Goal: Browse casually

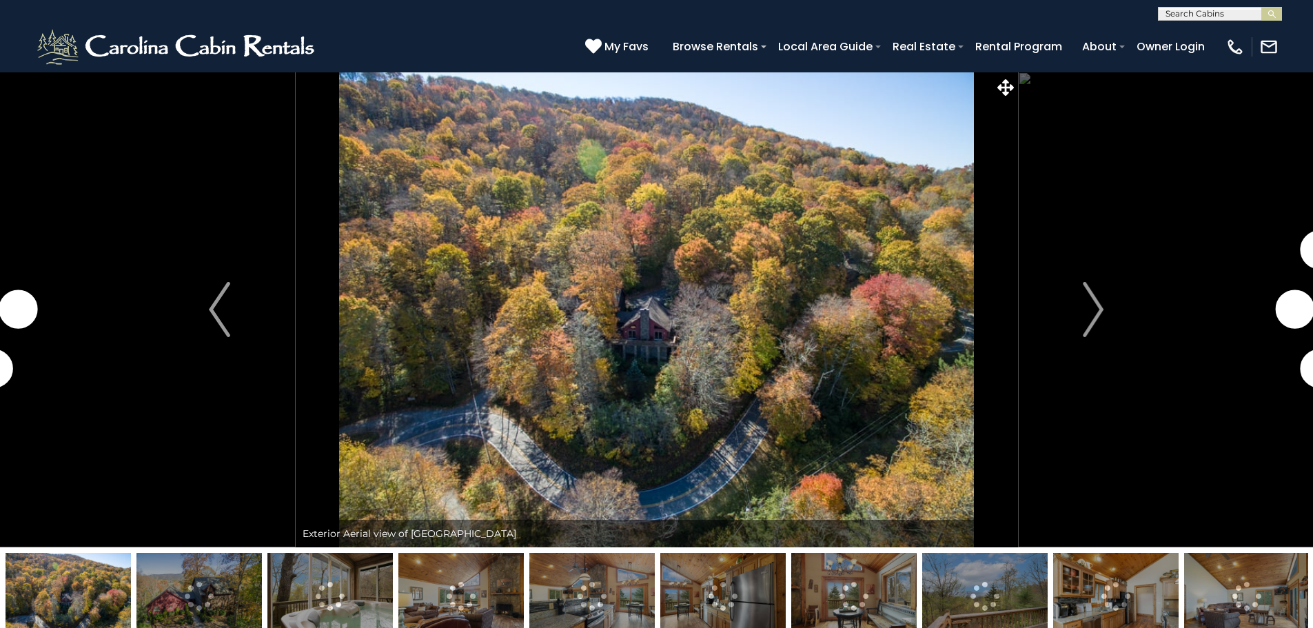
click at [1098, 307] on img "Next" at bounding box center [1093, 309] width 21 height 55
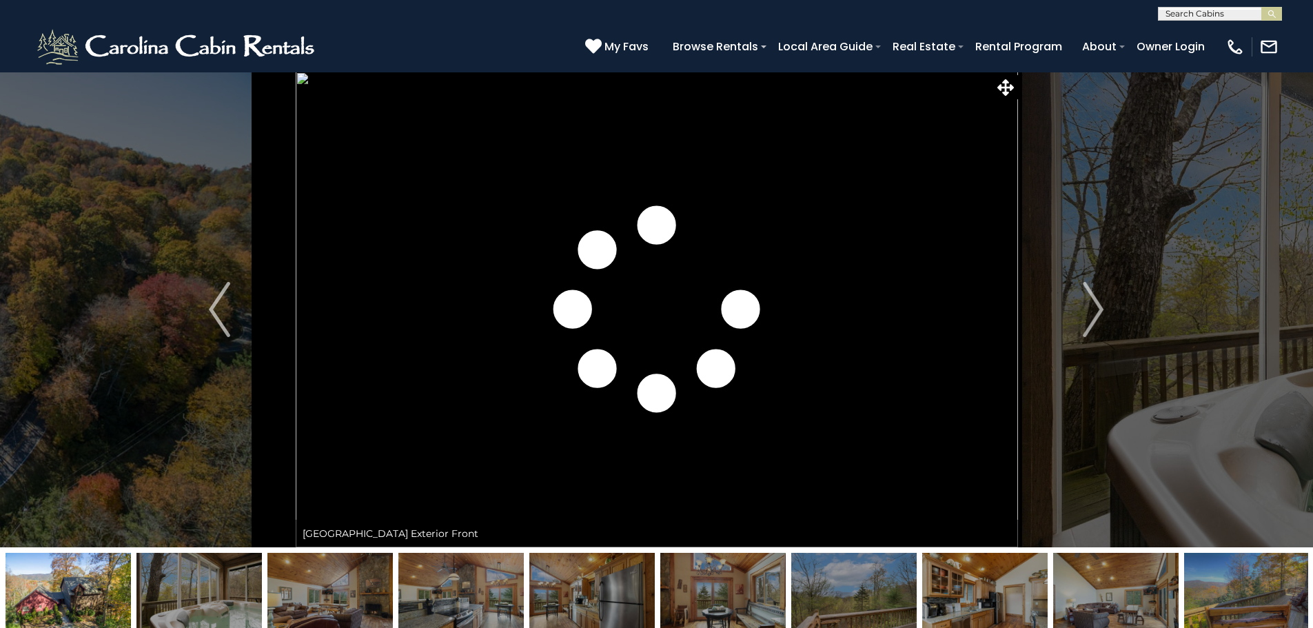
click at [1098, 307] on img "Next" at bounding box center [1093, 309] width 21 height 55
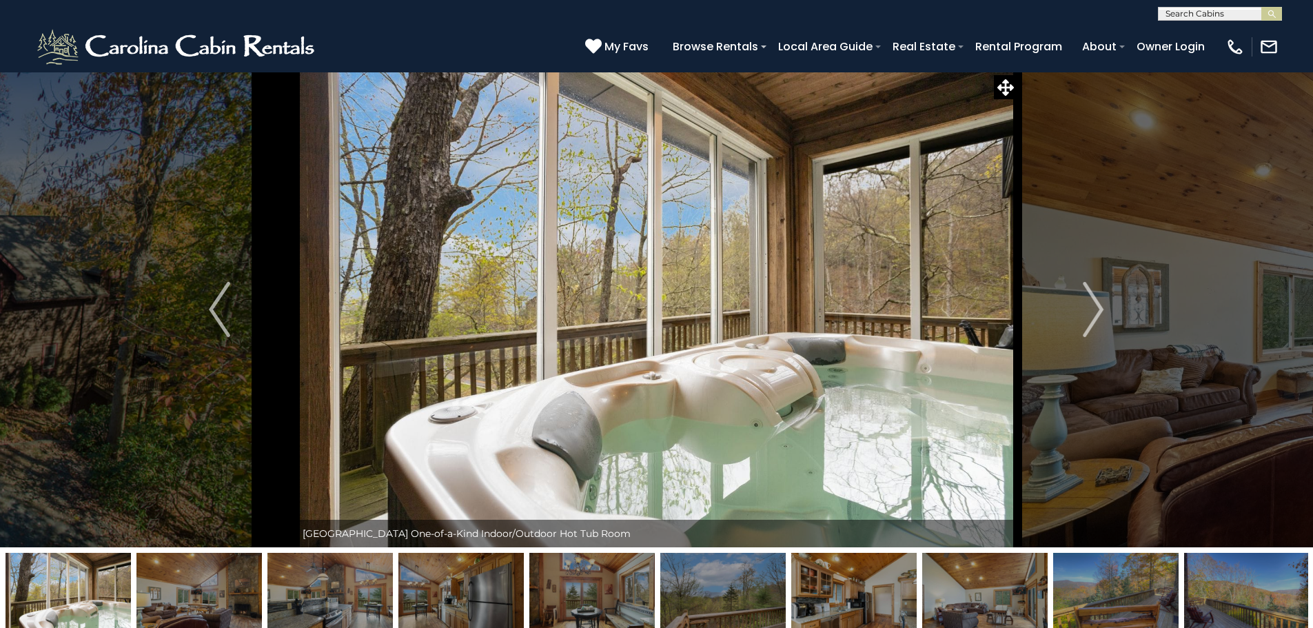
click at [1098, 307] on img "Next" at bounding box center [1093, 309] width 21 height 55
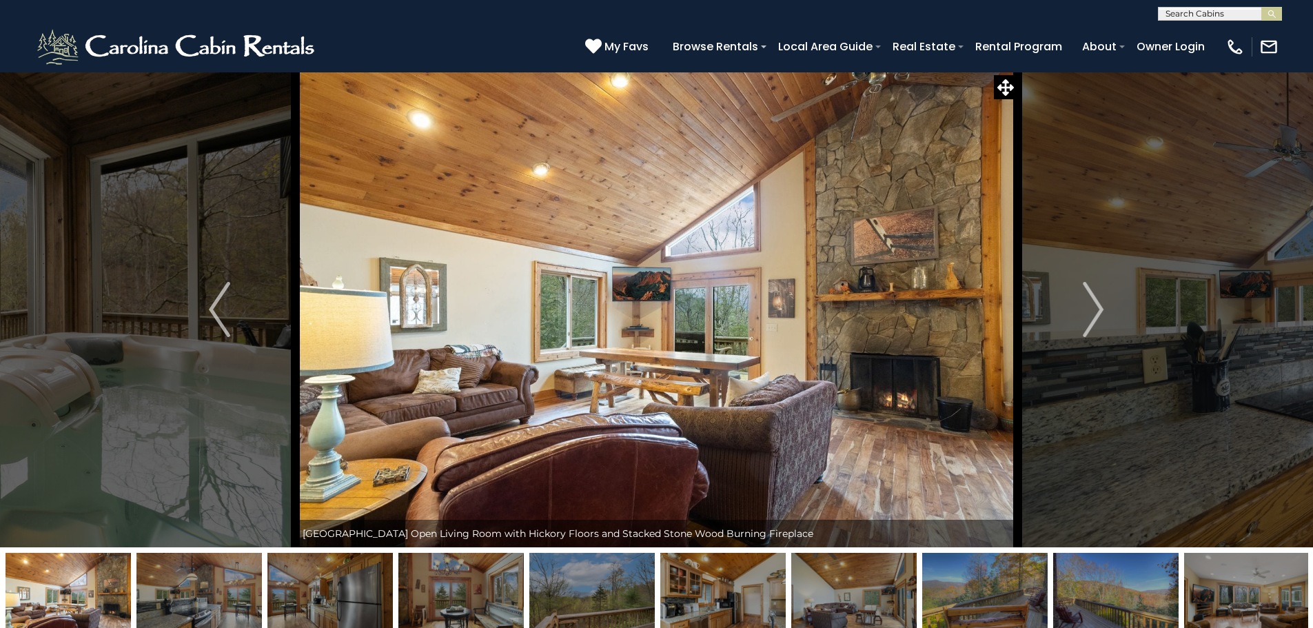
click at [1098, 307] on img "Next" at bounding box center [1093, 309] width 21 height 55
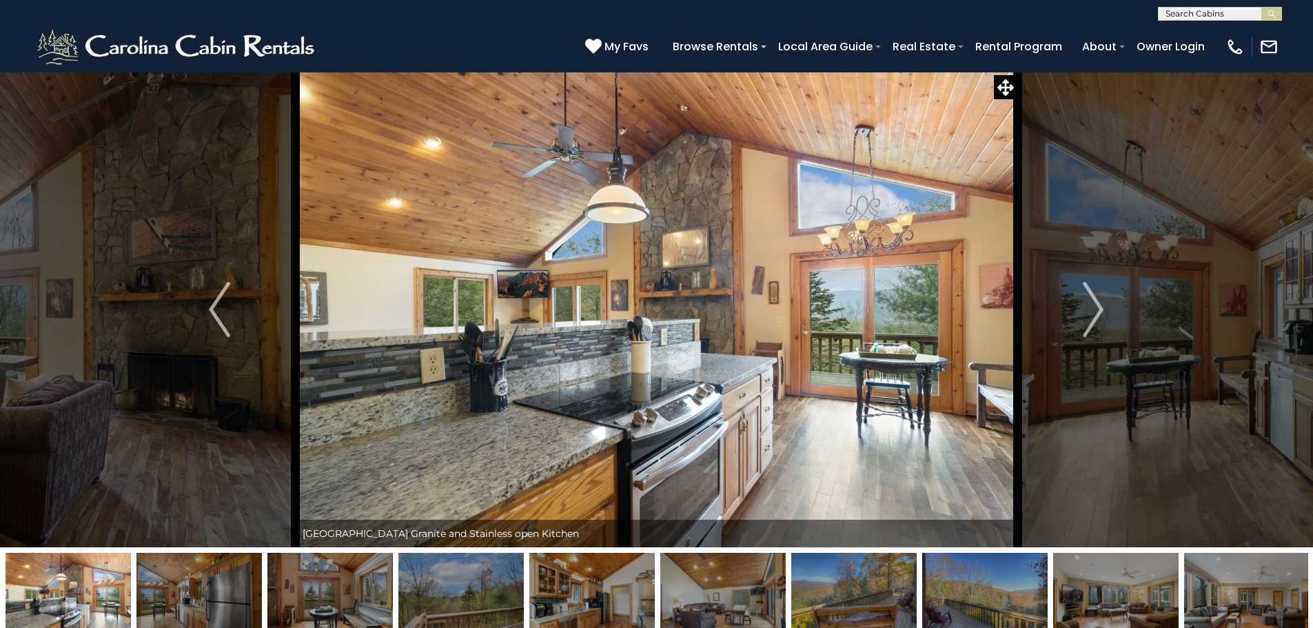
click at [1098, 307] on img "Next" at bounding box center [1093, 309] width 21 height 55
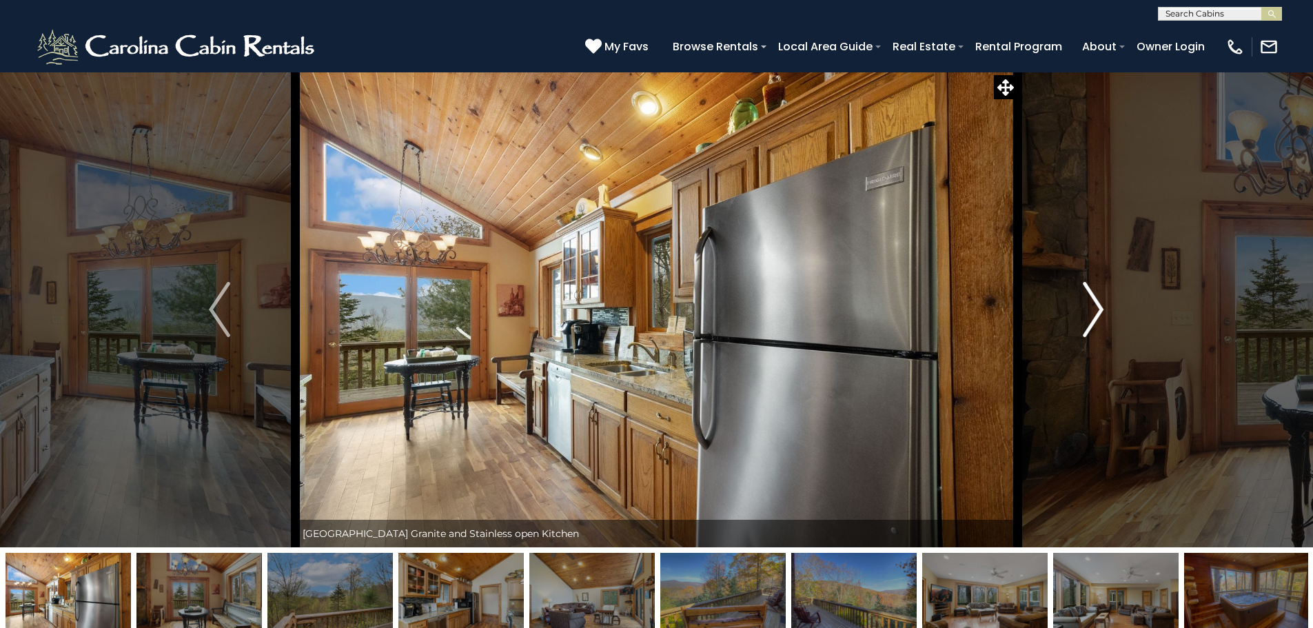
drag, startPoint x: 0, startPoint y: 0, endPoint x: 1098, endPoint y: 307, distance: 1140.6
click at [1098, 307] on img "Next" at bounding box center [1093, 309] width 21 height 55
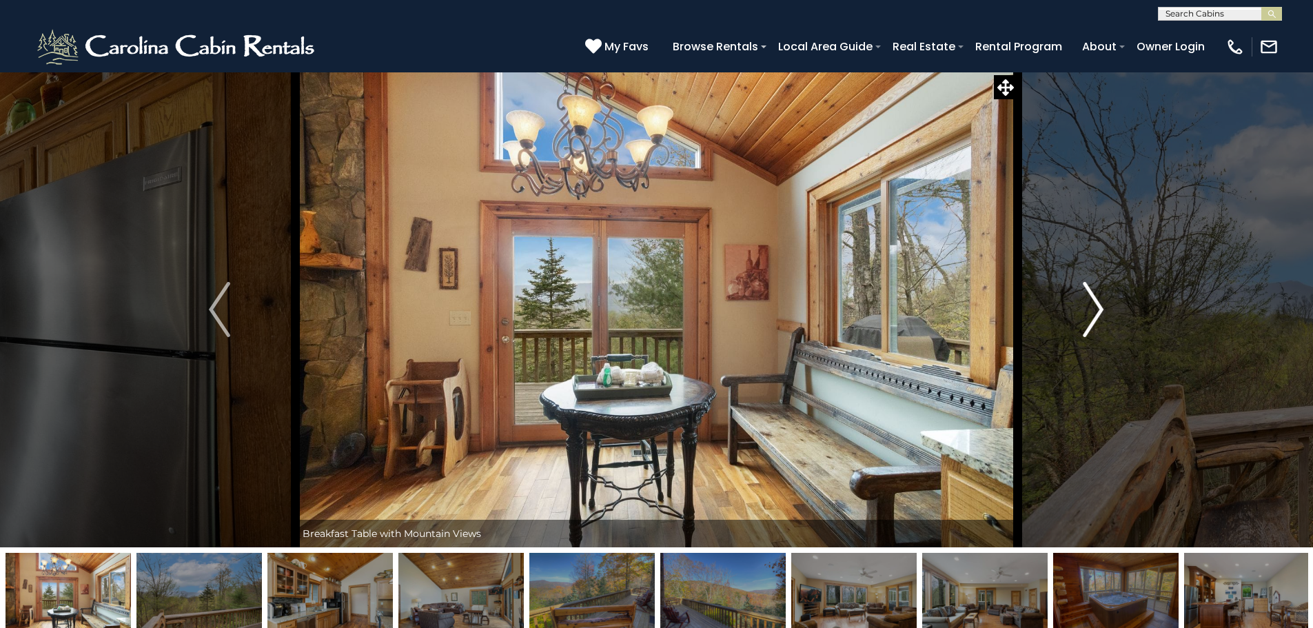
click at [1098, 307] on img "Next" at bounding box center [1093, 309] width 21 height 55
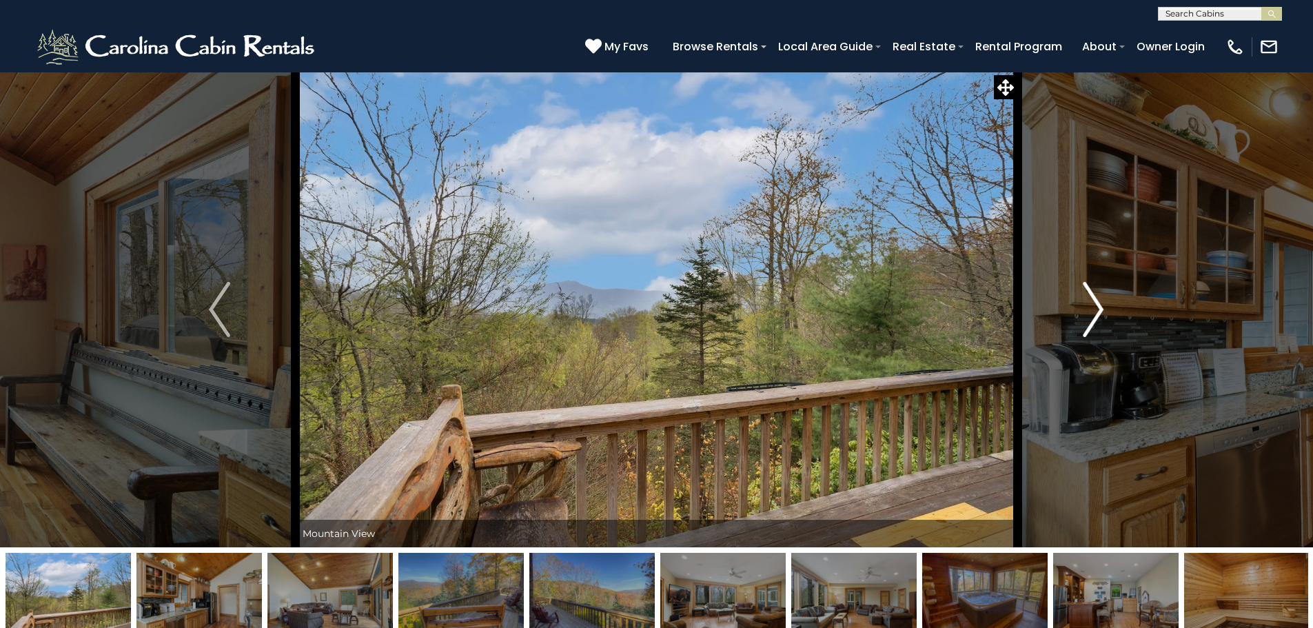
click at [1098, 307] on img "Next" at bounding box center [1093, 309] width 21 height 55
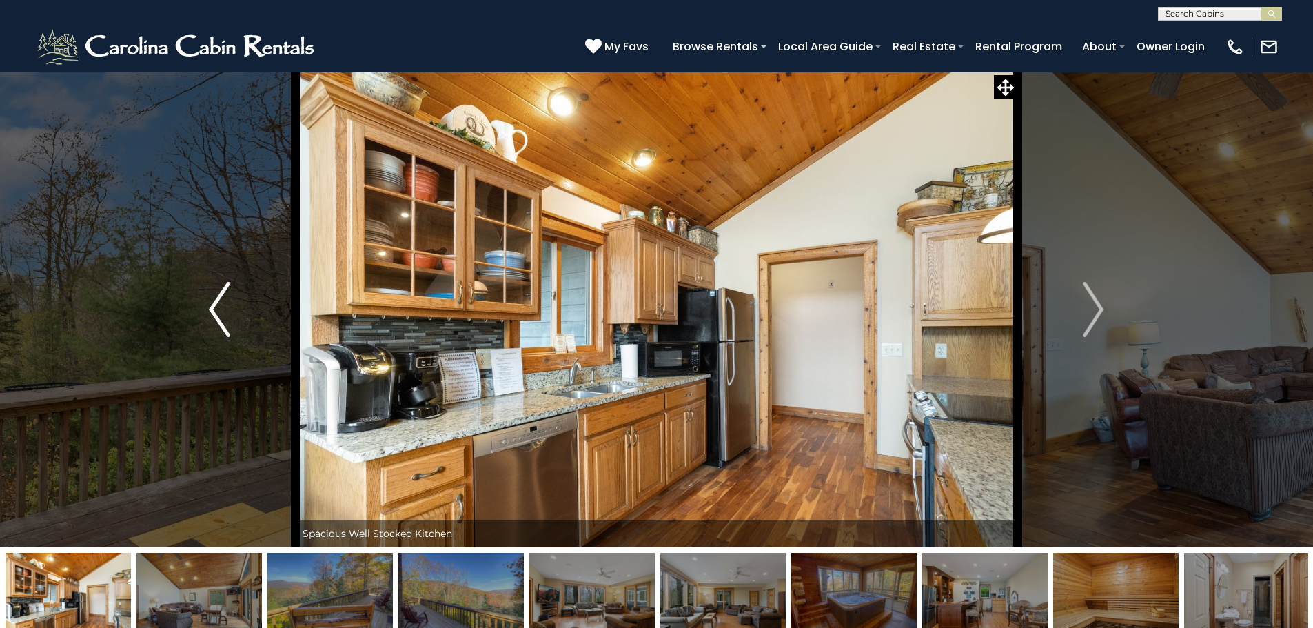
click at [208, 305] on button "Previous" at bounding box center [219, 309] width 152 height 475
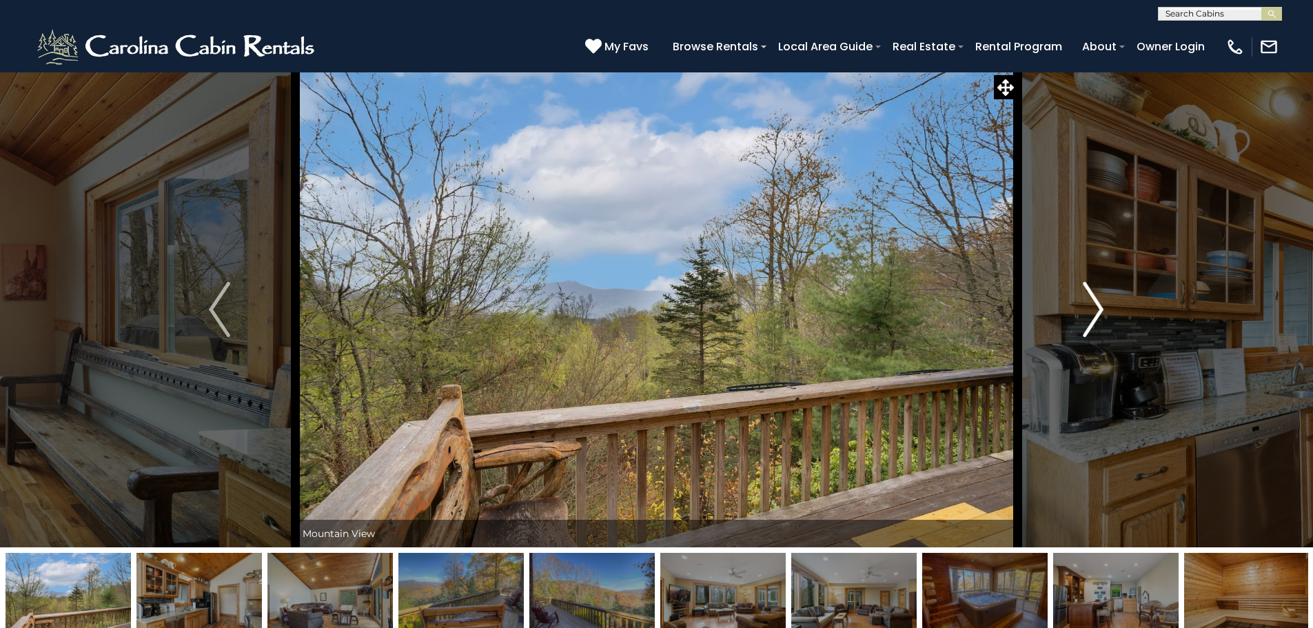
click at [1096, 311] on img "Next" at bounding box center [1093, 309] width 21 height 55
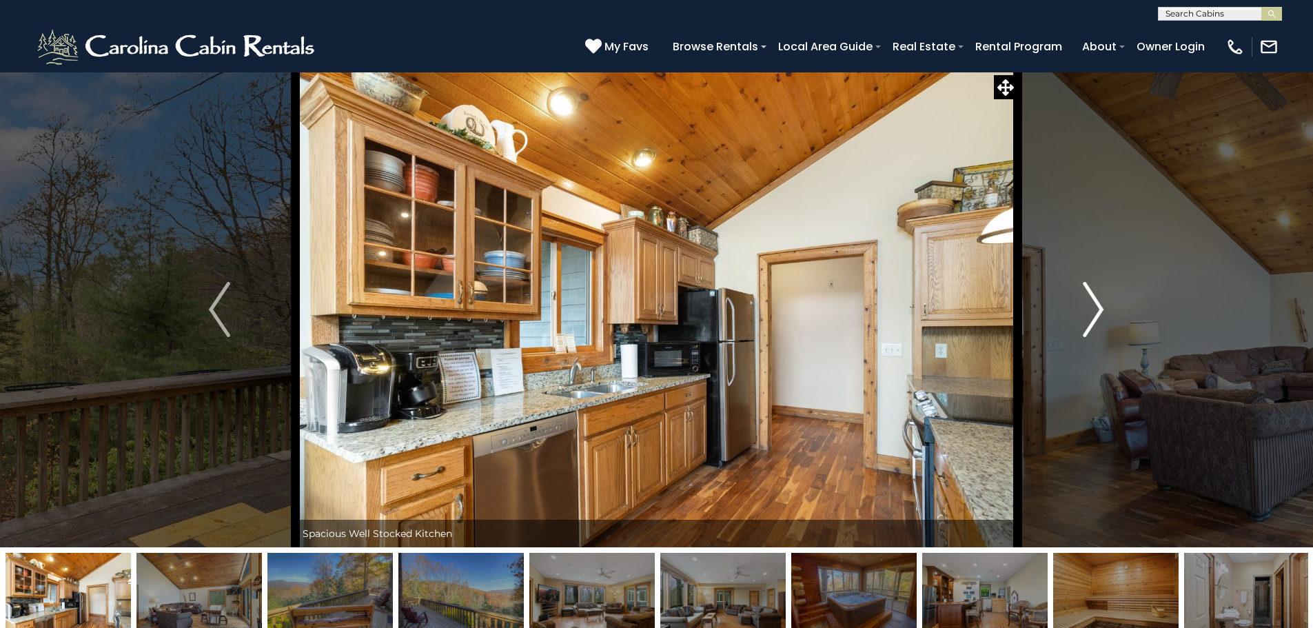
click at [1096, 309] on img "Next" at bounding box center [1093, 309] width 21 height 55
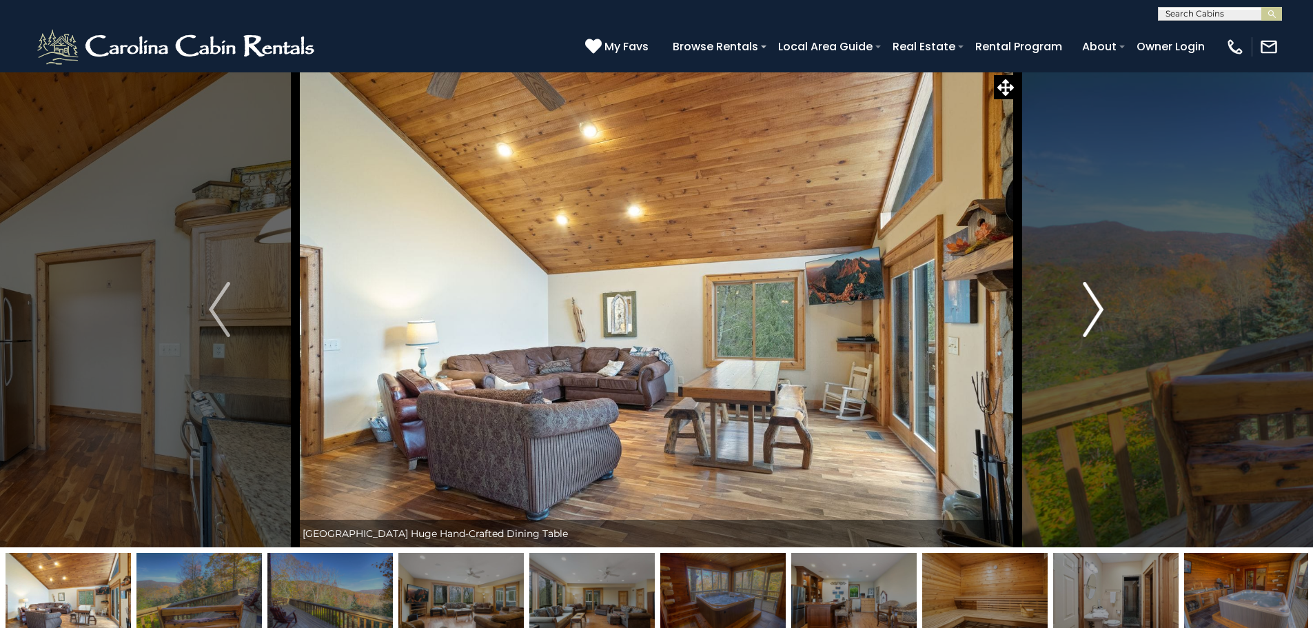
click at [1096, 309] on img "Next" at bounding box center [1093, 309] width 21 height 55
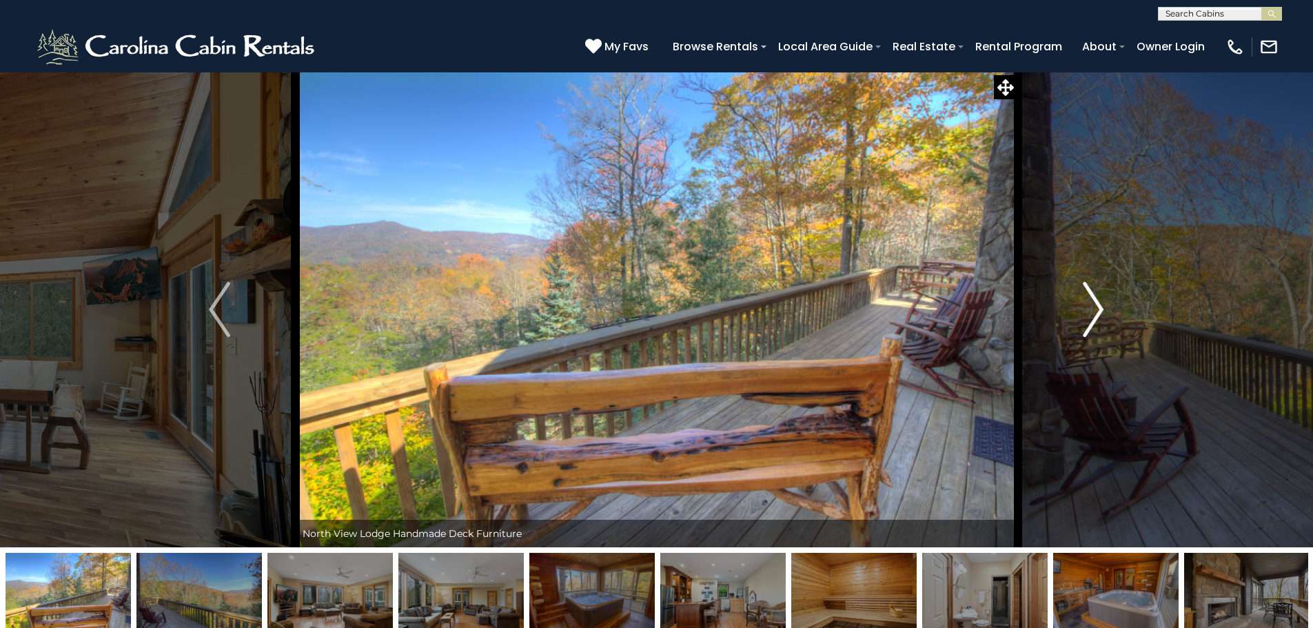
click at [1096, 309] on img "Next" at bounding box center [1093, 309] width 21 height 55
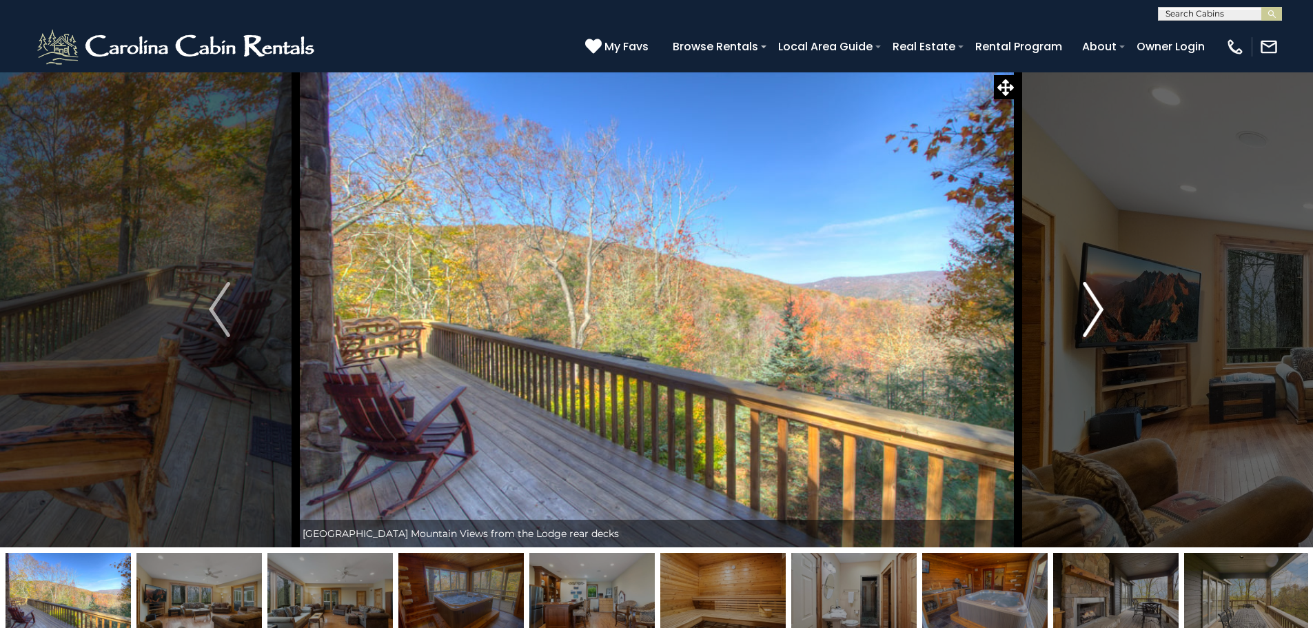
click at [1096, 309] on img "Next" at bounding box center [1093, 309] width 21 height 55
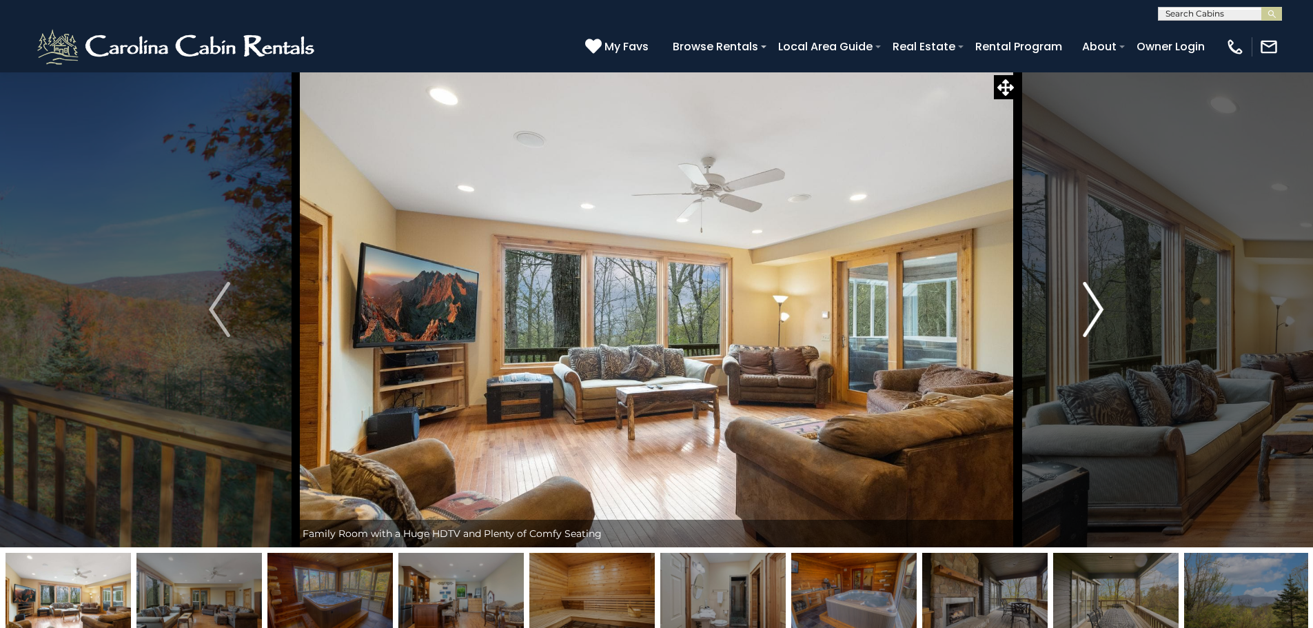
click at [1096, 309] on img "Next" at bounding box center [1093, 309] width 21 height 55
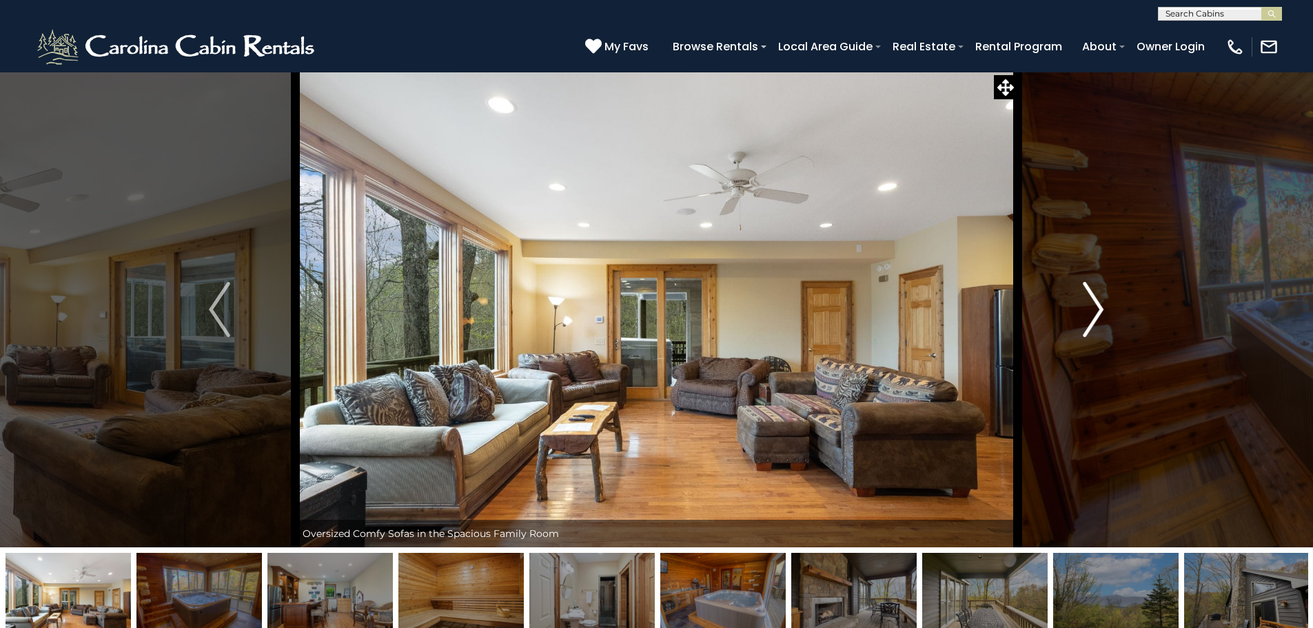
click at [1096, 309] on img "Next" at bounding box center [1093, 309] width 21 height 55
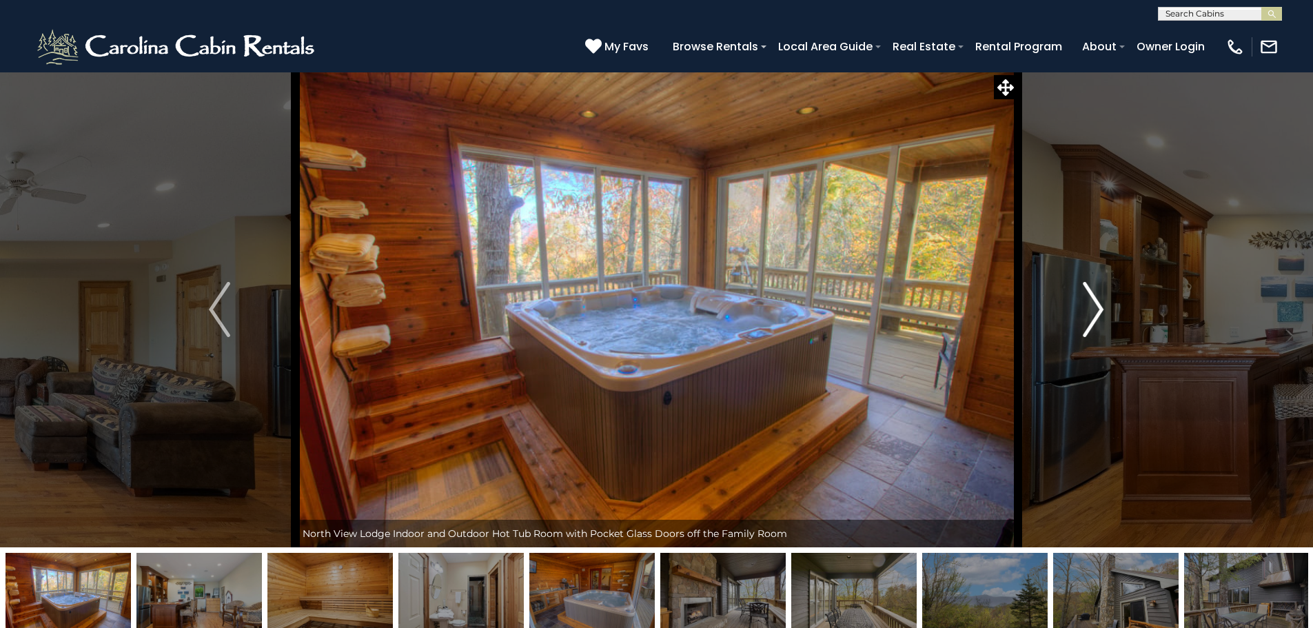
click at [1096, 307] on img "Next" at bounding box center [1093, 309] width 21 height 55
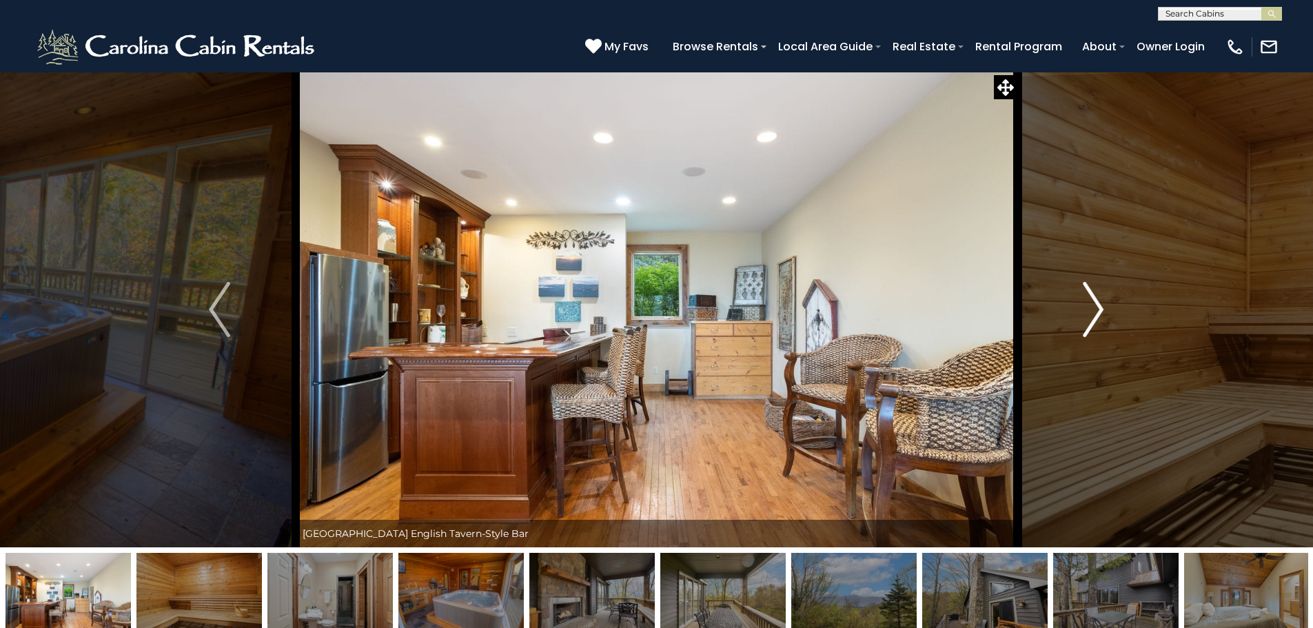
click at [1096, 307] on img "Next" at bounding box center [1093, 309] width 21 height 55
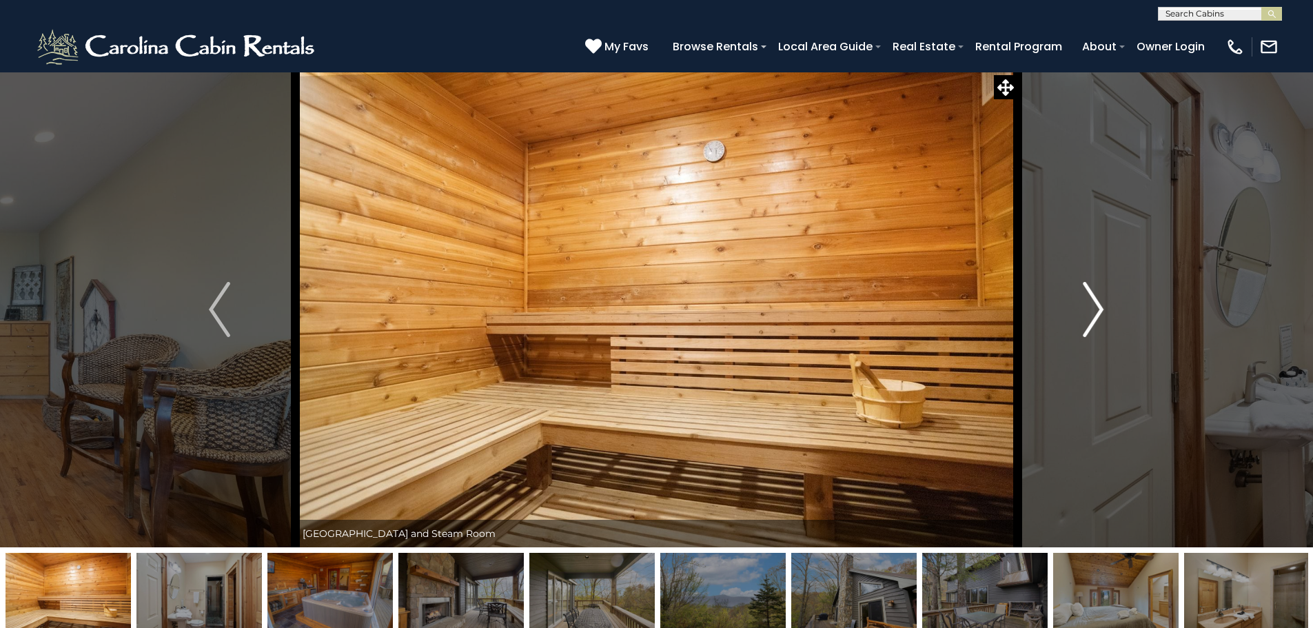
click at [1096, 307] on img "Next" at bounding box center [1093, 309] width 21 height 55
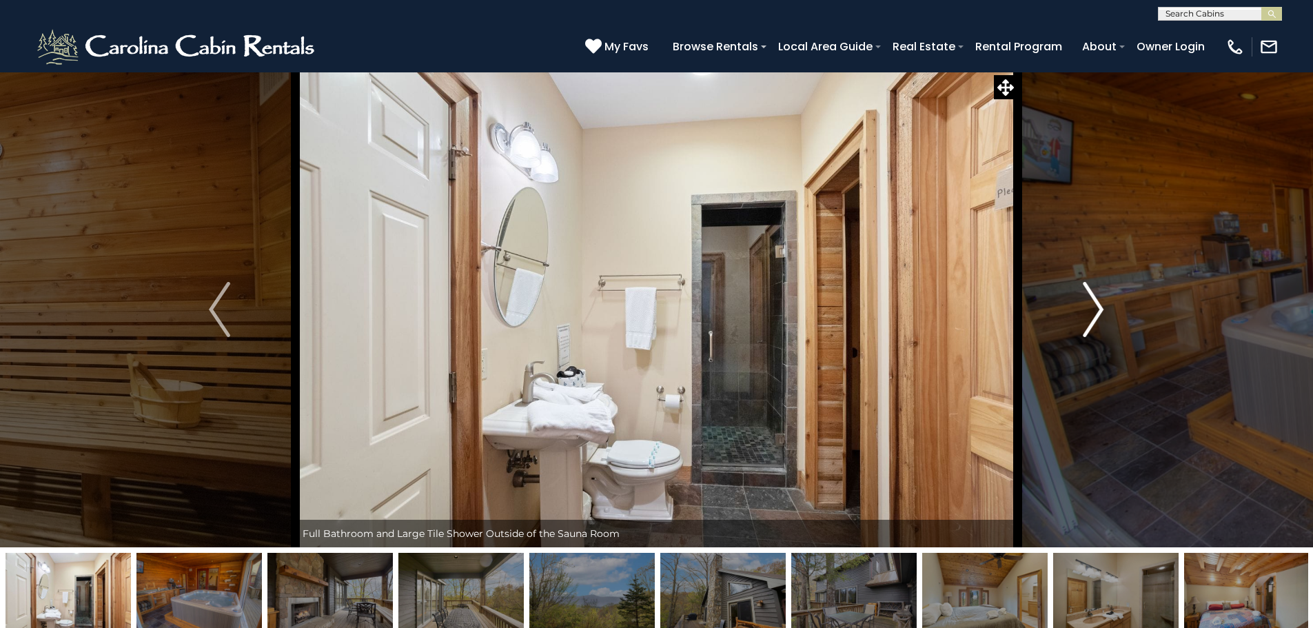
click at [1096, 307] on img "Next" at bounding box center [1093, 309] width 21 height 55
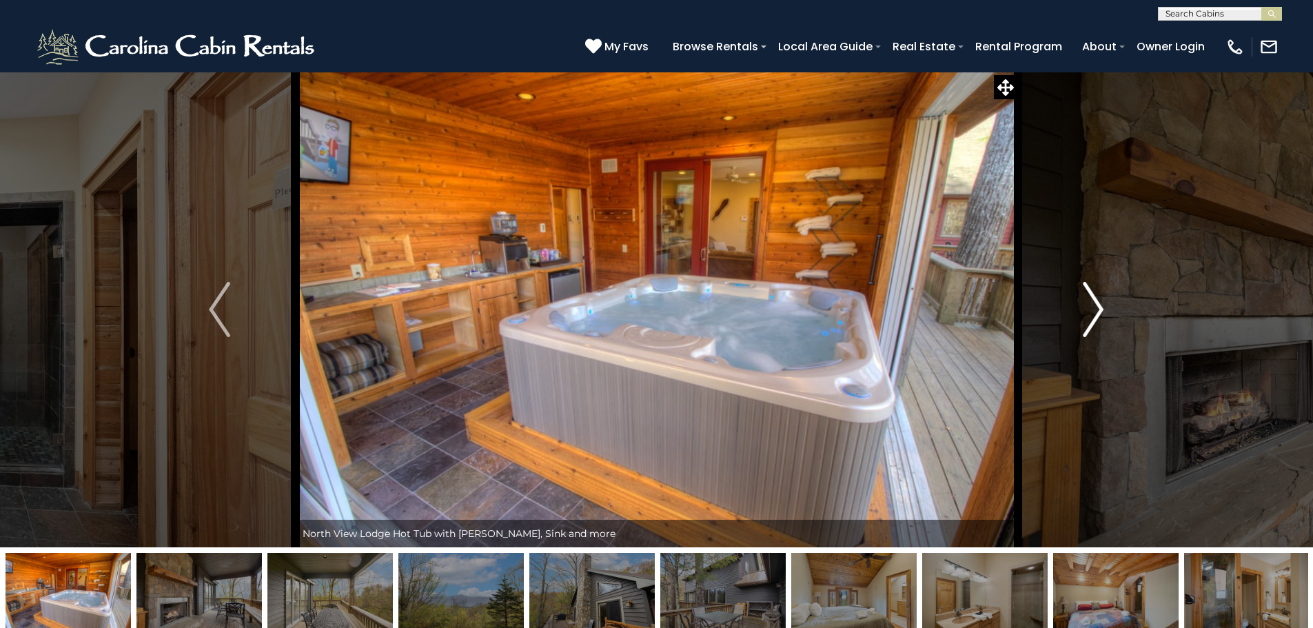
click at [1096, 307] on img "Next" at bounding box center [1093, 309] width 21 height 55
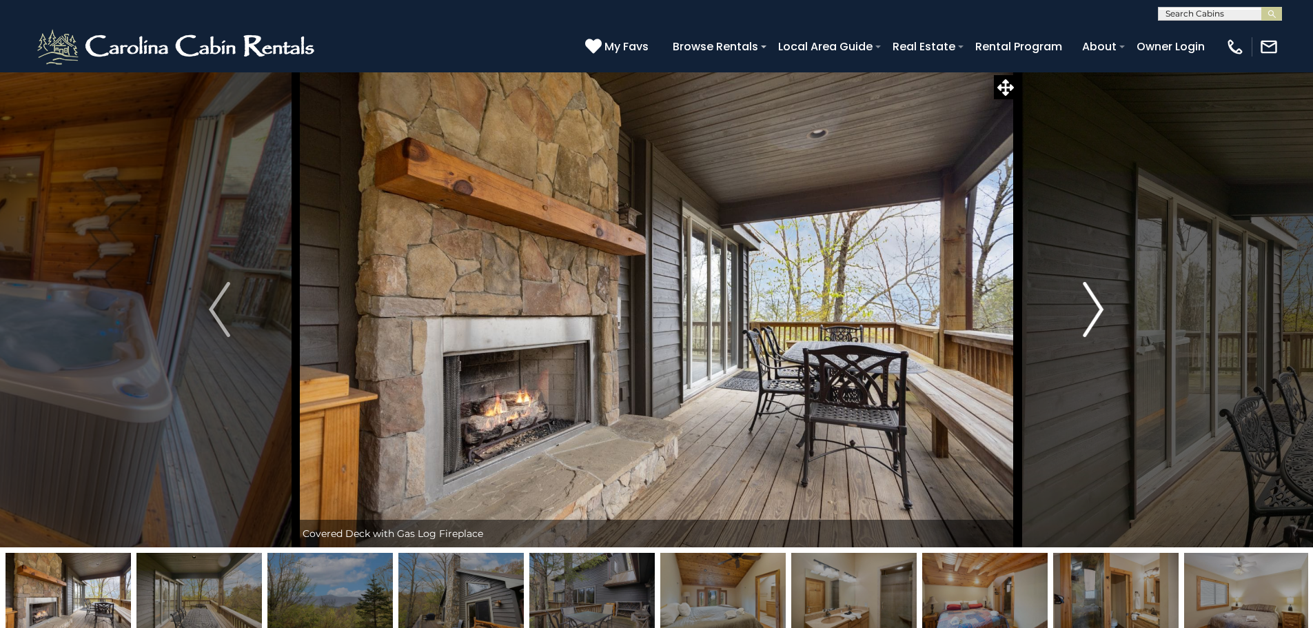
click at [1096, 307] on img "Next" at bounding box center [1093, 309] width 21 height 55
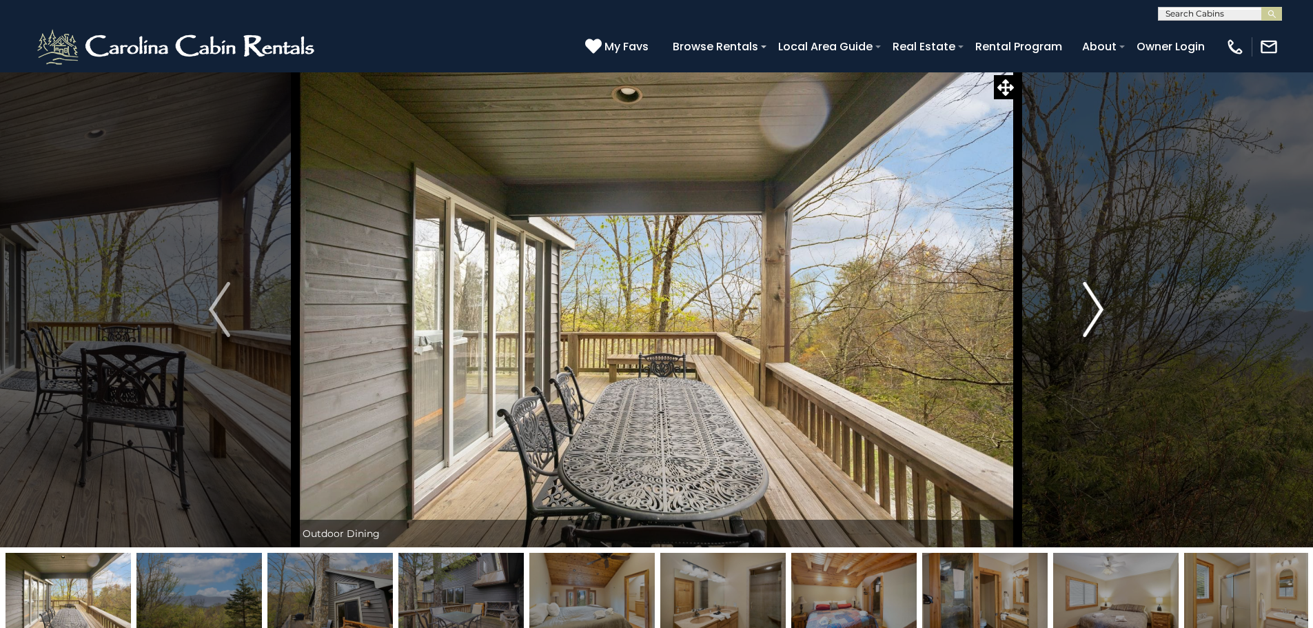
click at [1096, 307] on img "Next" at bounding box center [1093, 309] width 21 height 55
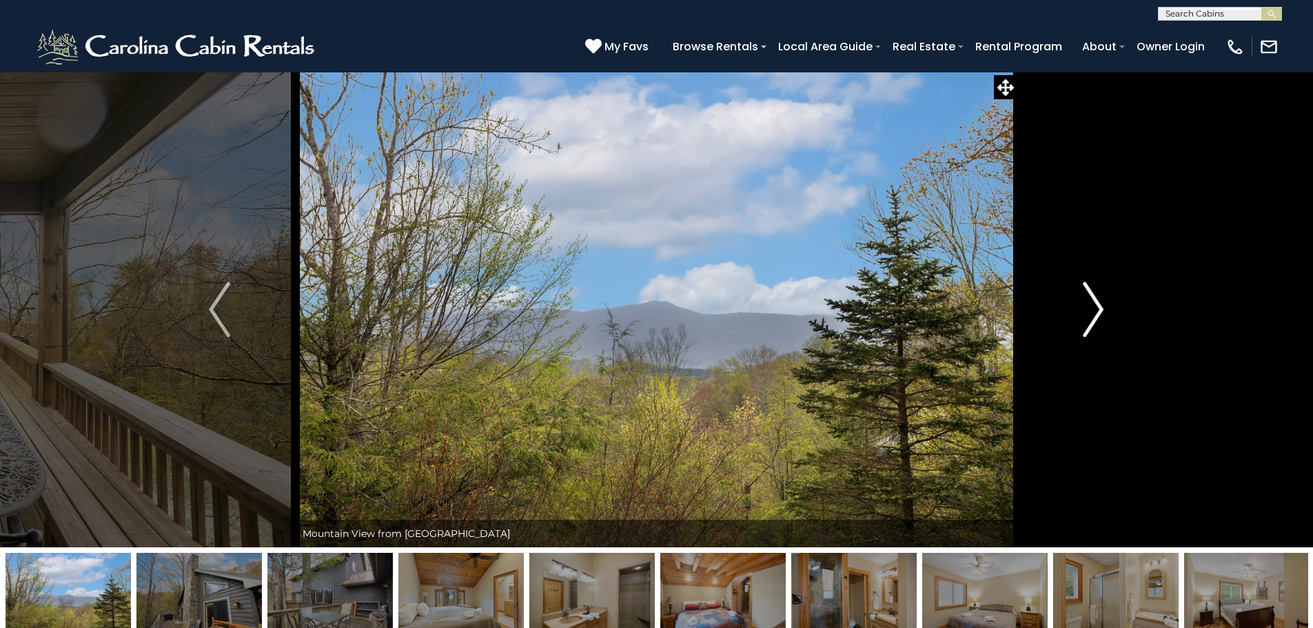
click at [1096, 307] on img "Next" at bounding box center [1093, 309] width 21 height 55
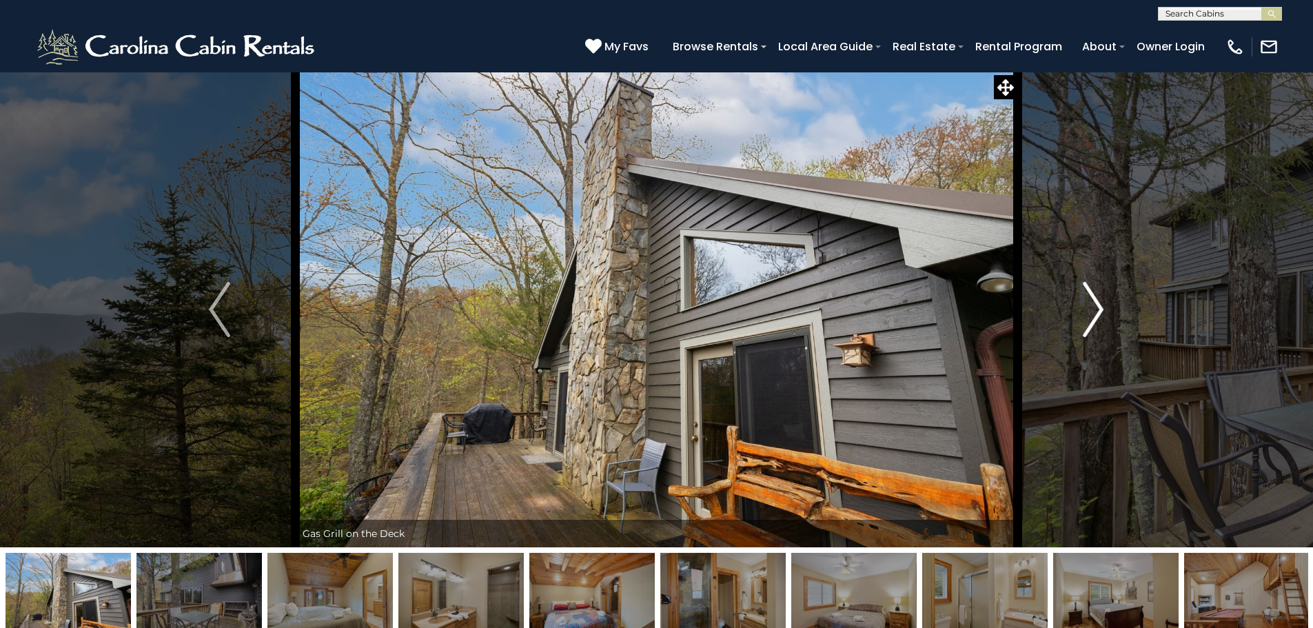
click at [1096, 307] on img "Next" at bounding box center [1093, 309] width 21 height 55
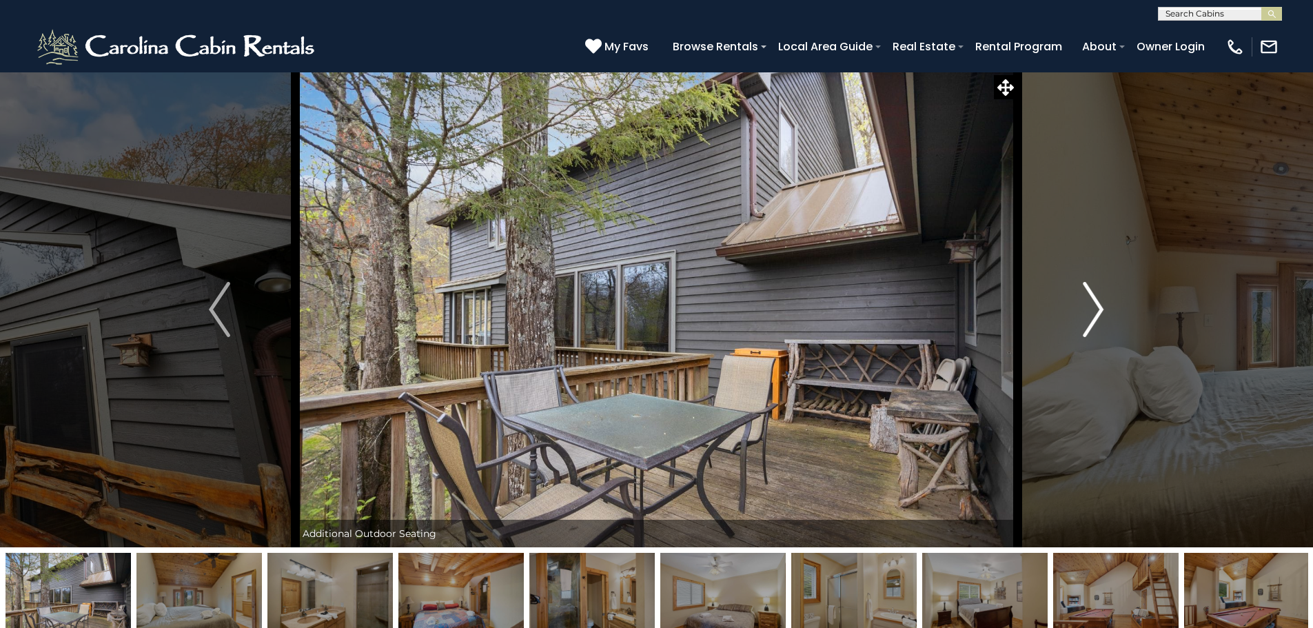
click at [1096, 307] on img "Next" at bounding box center [1093, 309] width 21 height 55
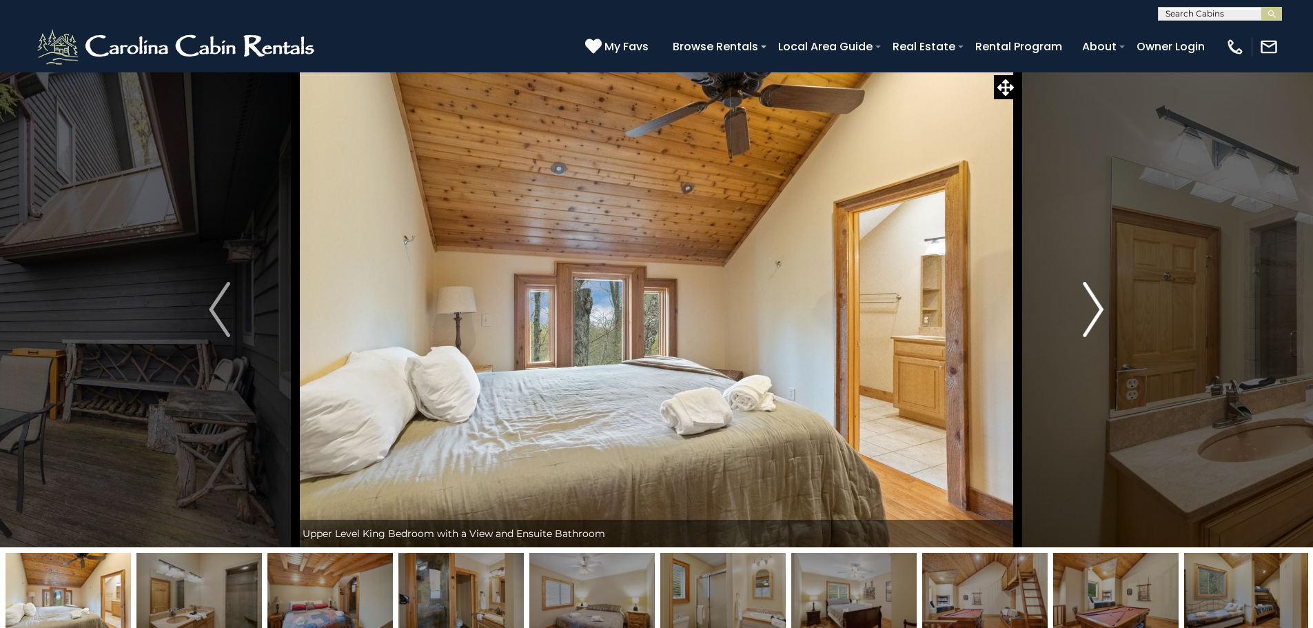
click at [1096, 307] on img "Next" at bounding box center [1093, 309] width 21 height 55
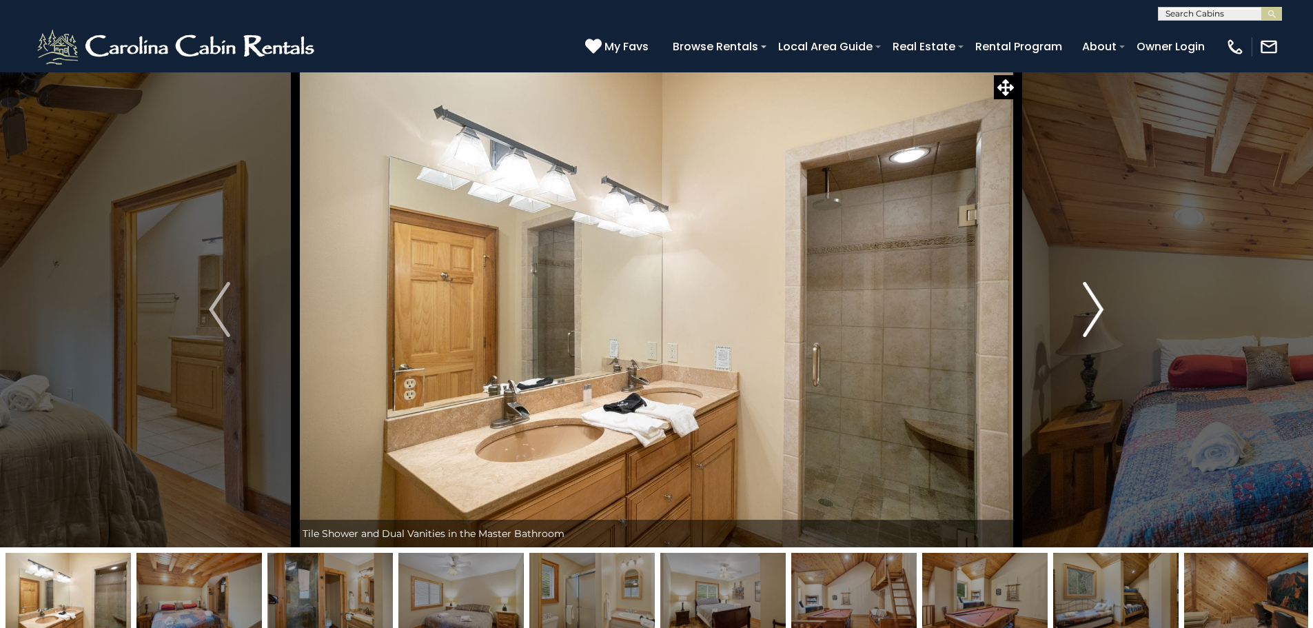
click at [1096, 307] on img "Next" at bounding box center [1093, 309] width 21 height 55
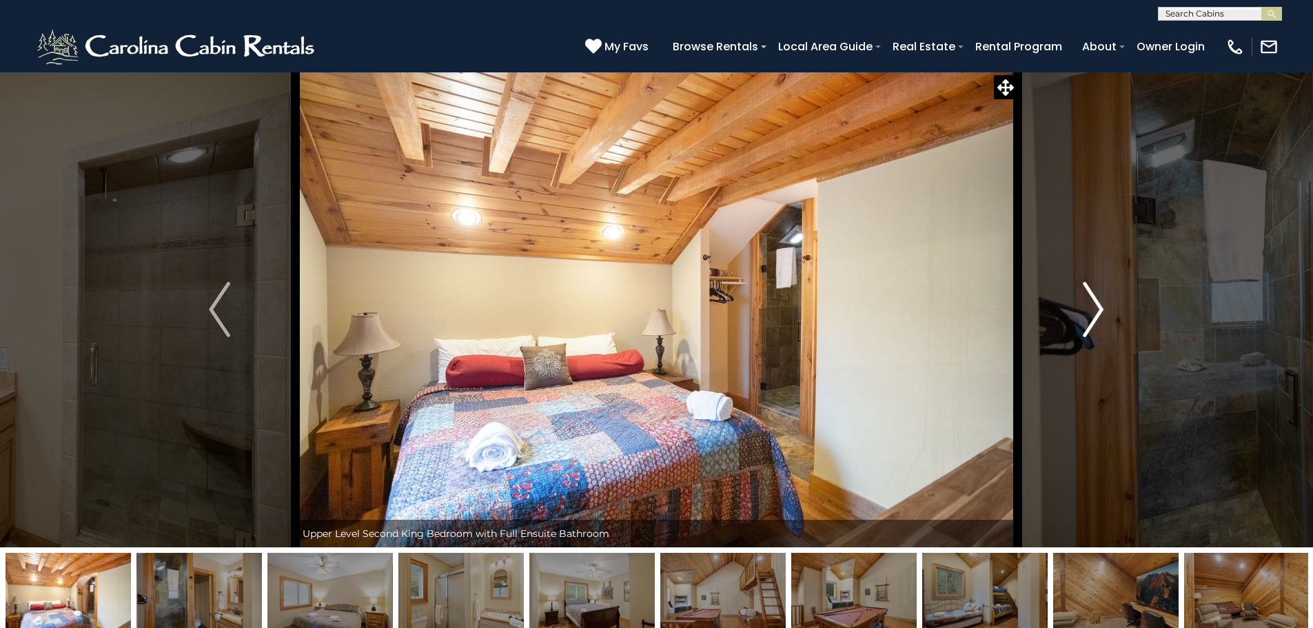
click at [1096, 307] on img "Next" at bounding box center [1093, 309] width 21 height 55
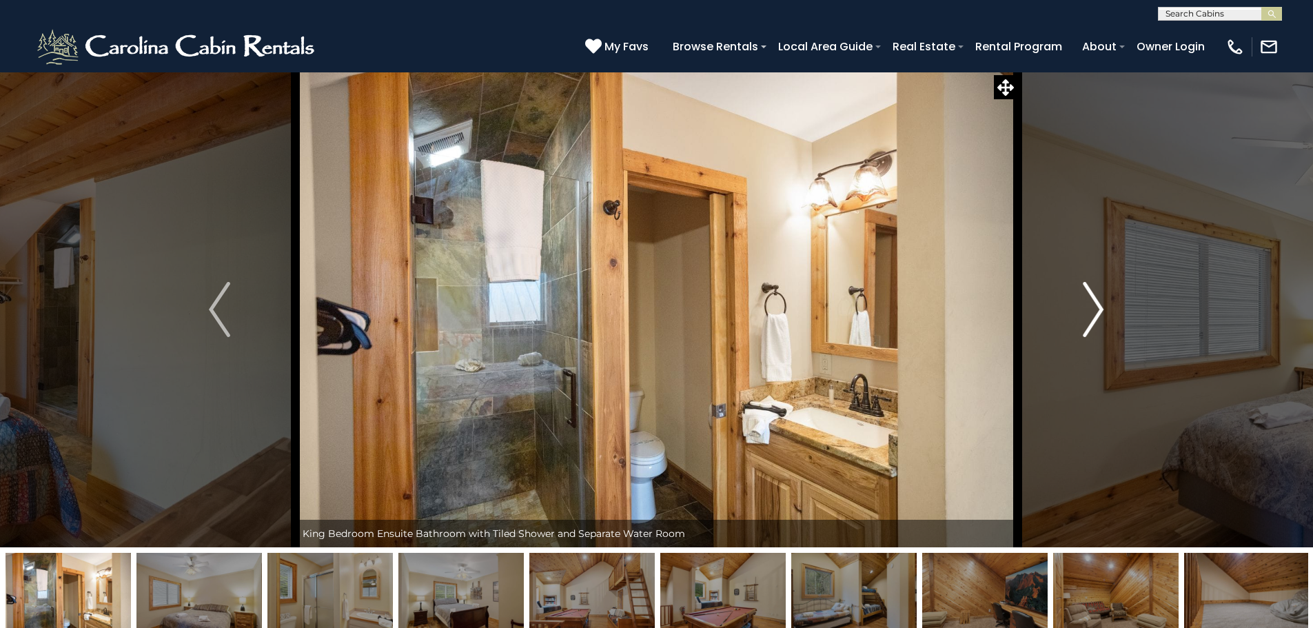
click at [1098, 307] on img "Next" at bounding box center [1093, 309] width 21 height 55
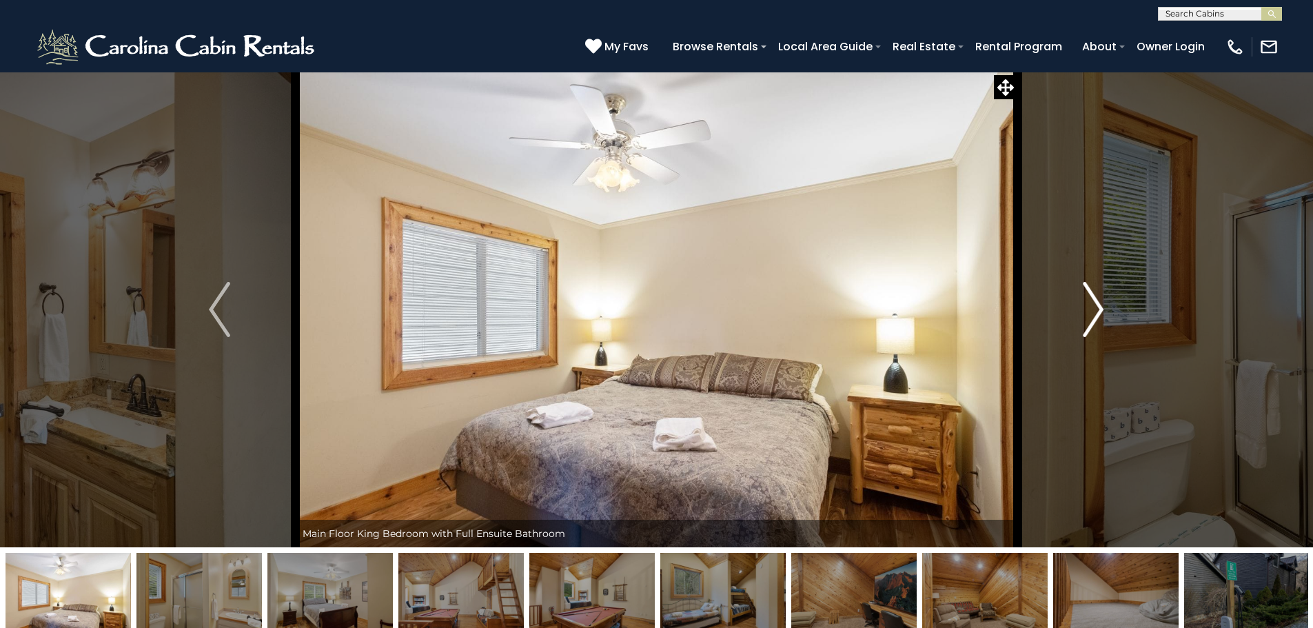
click at [1098, 307] on img "Next" at bounding box center [1093, 309] width 21 height 55
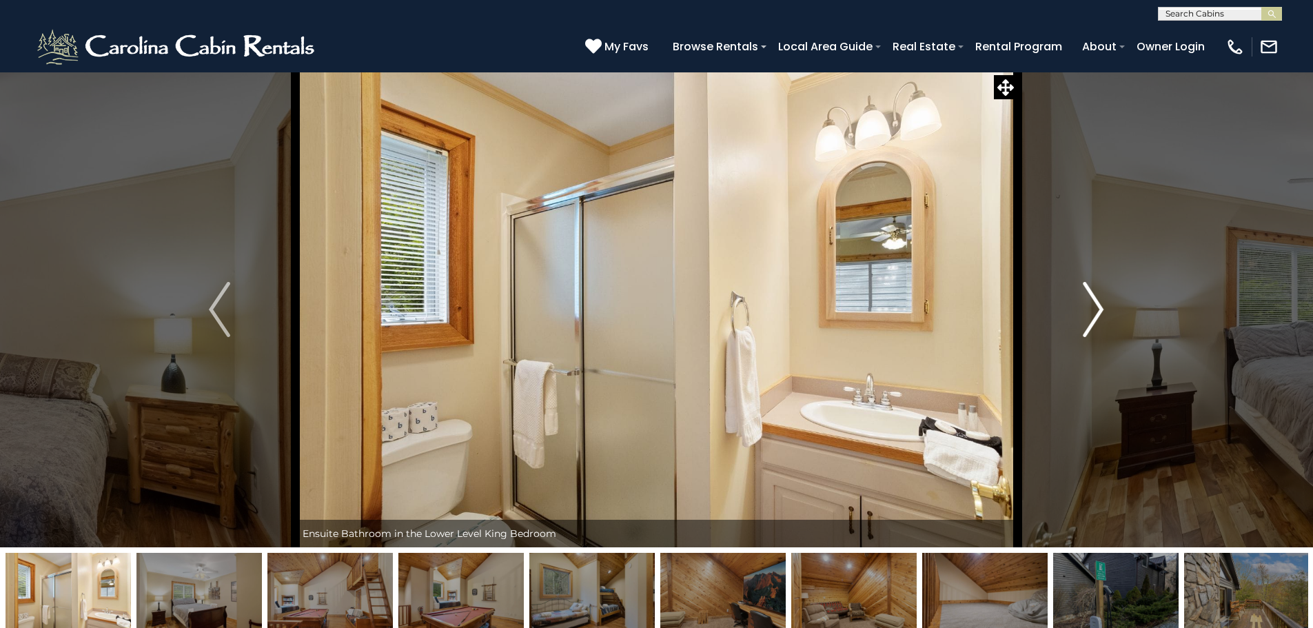
click at [1098, 307] on img "Next" at bounding box center [1093, 309] width 21 height 55
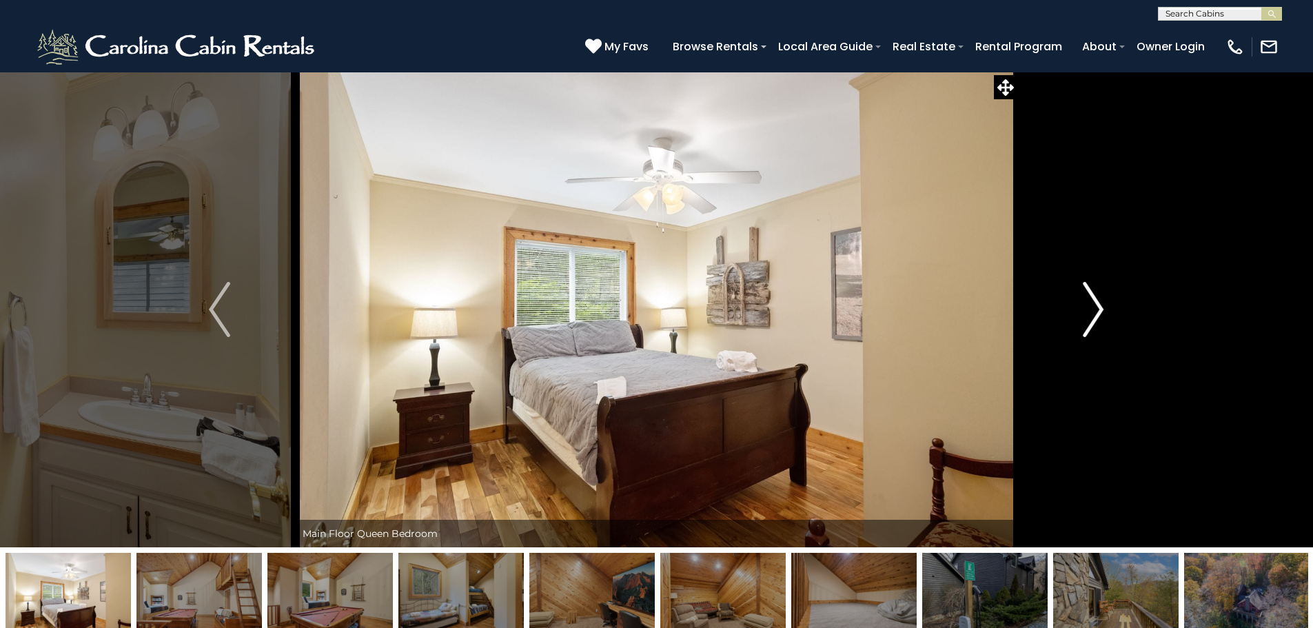
click at [1098, 307] on img "Next" at bounding box center [1093, 309] width 21 height 55
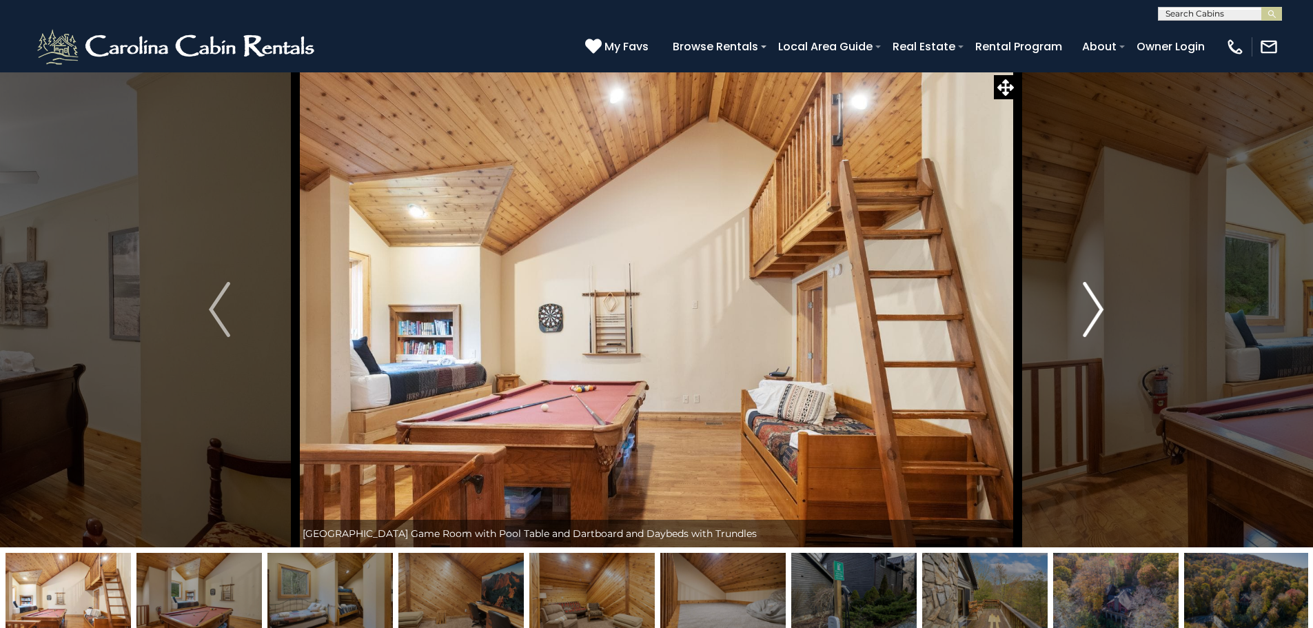
click at [1098, 307] on img "Next" at bounding box center [1093, 309] width 21 height 55
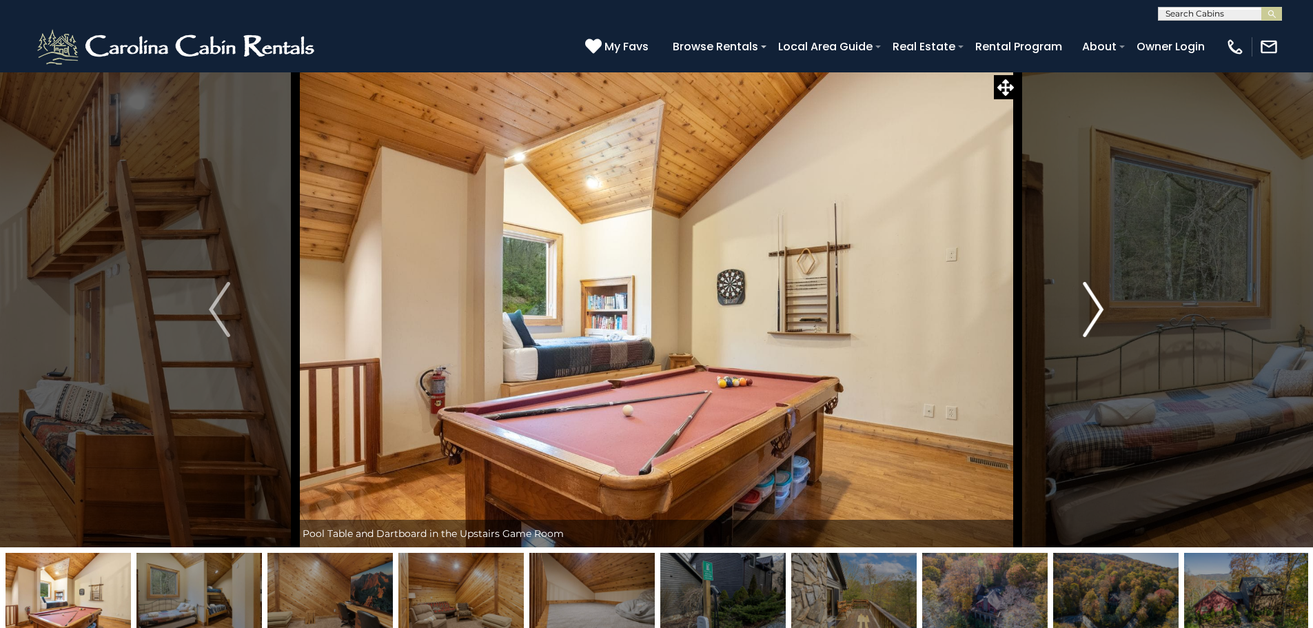
click at [1098, 307] on img "Next" at bounding box center [1093, 309] width 21 height 55
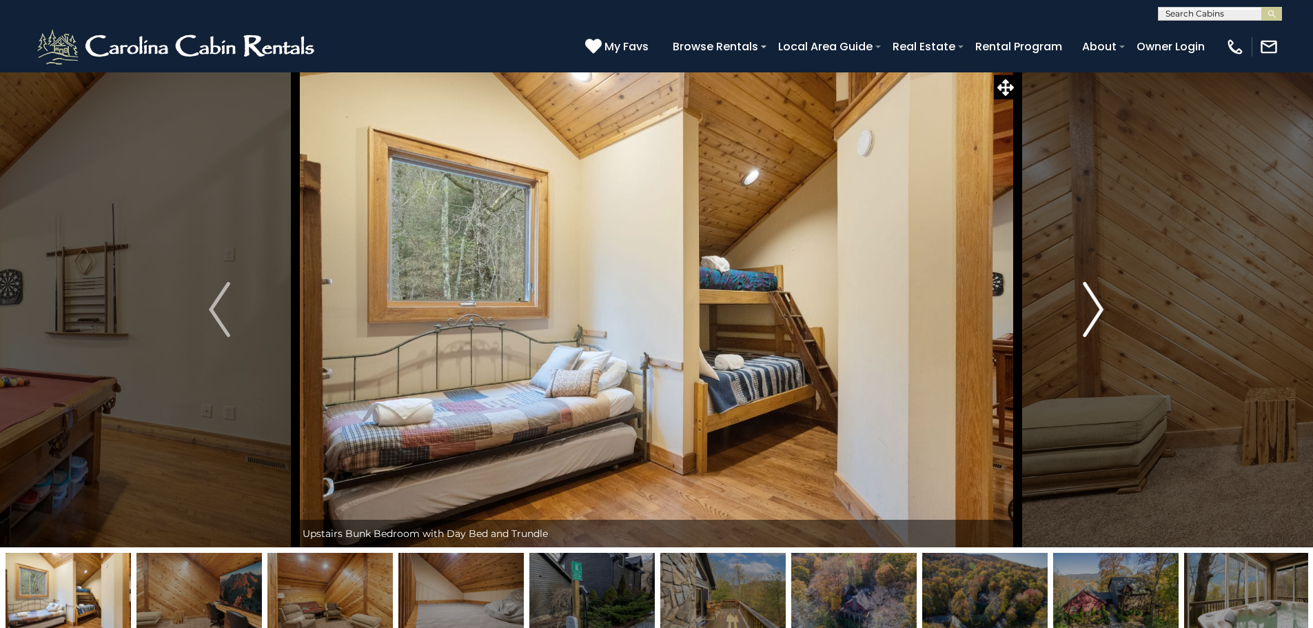
click at [1098, 307] on img "Next" at bounding box center [1093, 309] width 21 height 55
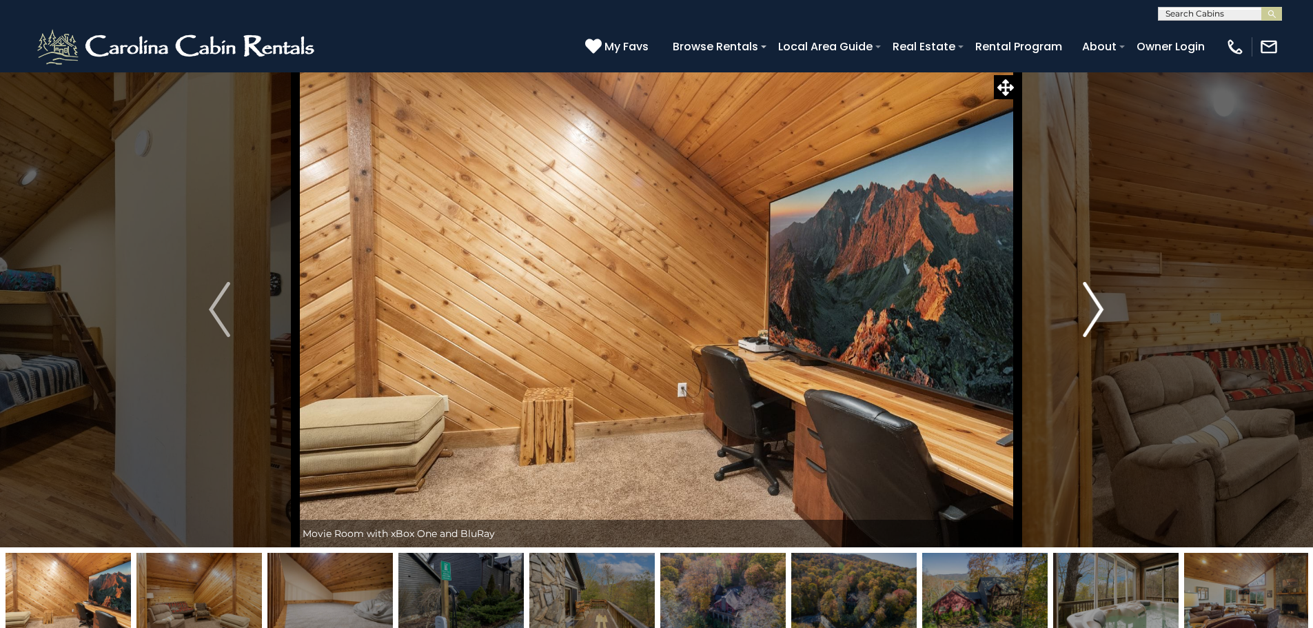
click at [1098, 307] on img "Next" at bounding box center [1093, 309] width 21 height 55
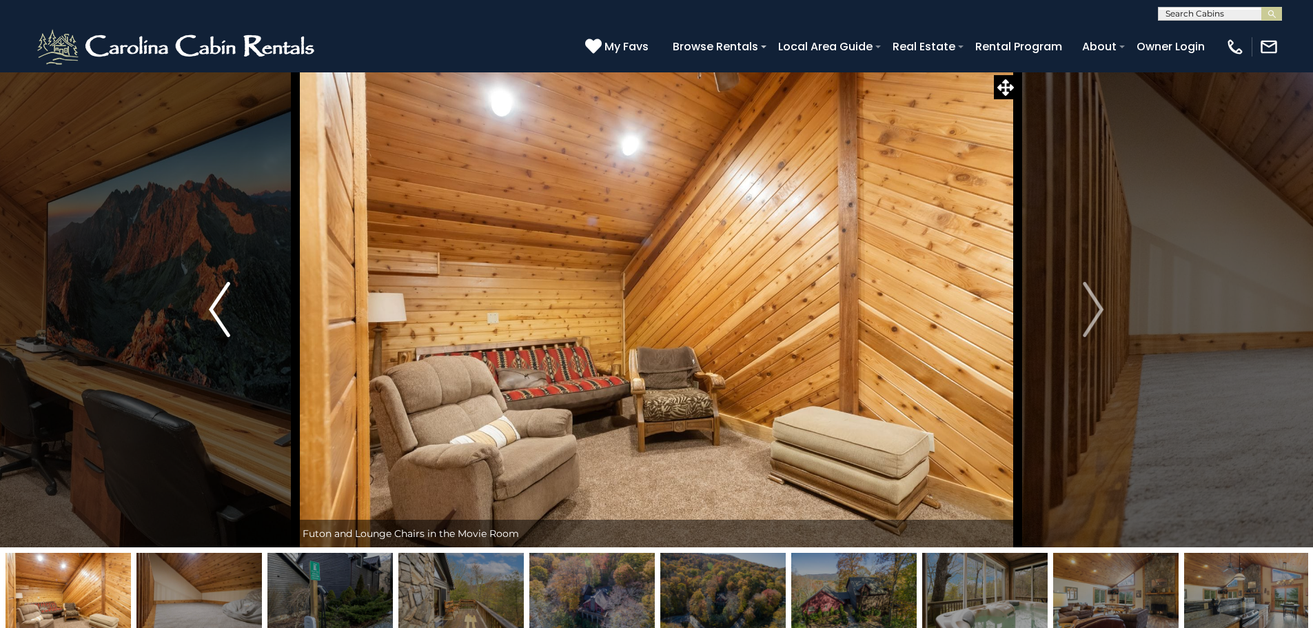
click at [212, 314] on img "Previous" at bounding box center [219, 309] width 21 height 55
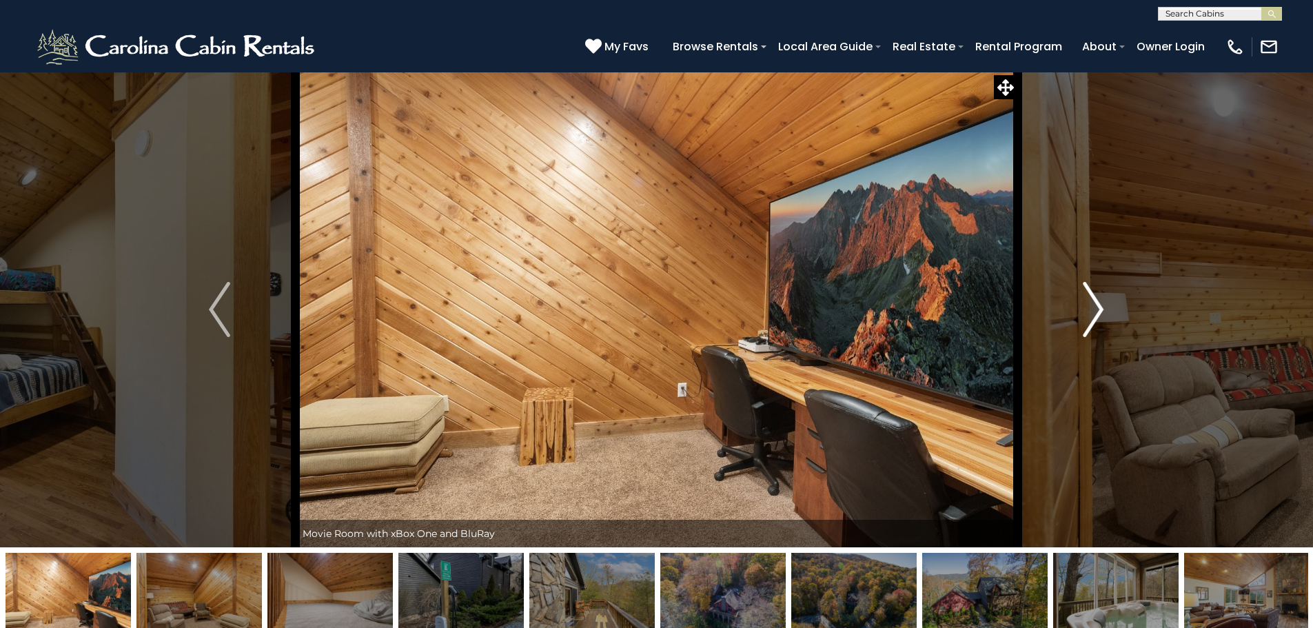
click at [1098, 312] on img "Next" at bounding box center [1093, 309] width 21 height 55
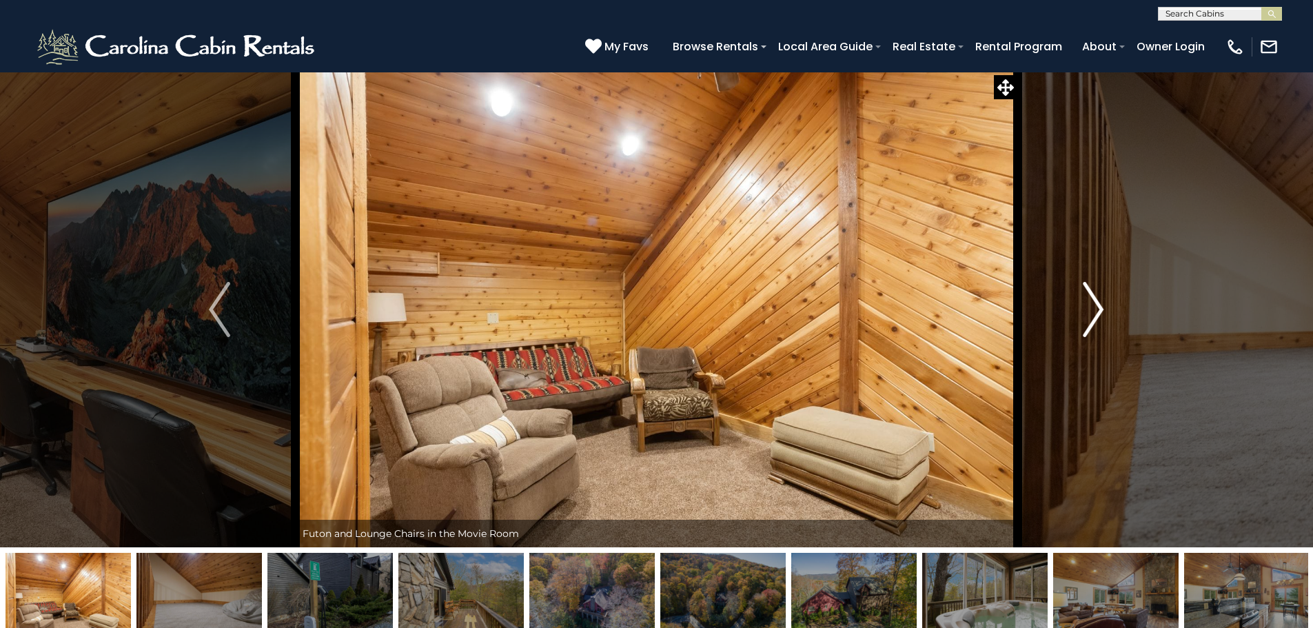
click at [1098, 312] on img "Next" at bounding box center [1093, 309] width 21 height 55
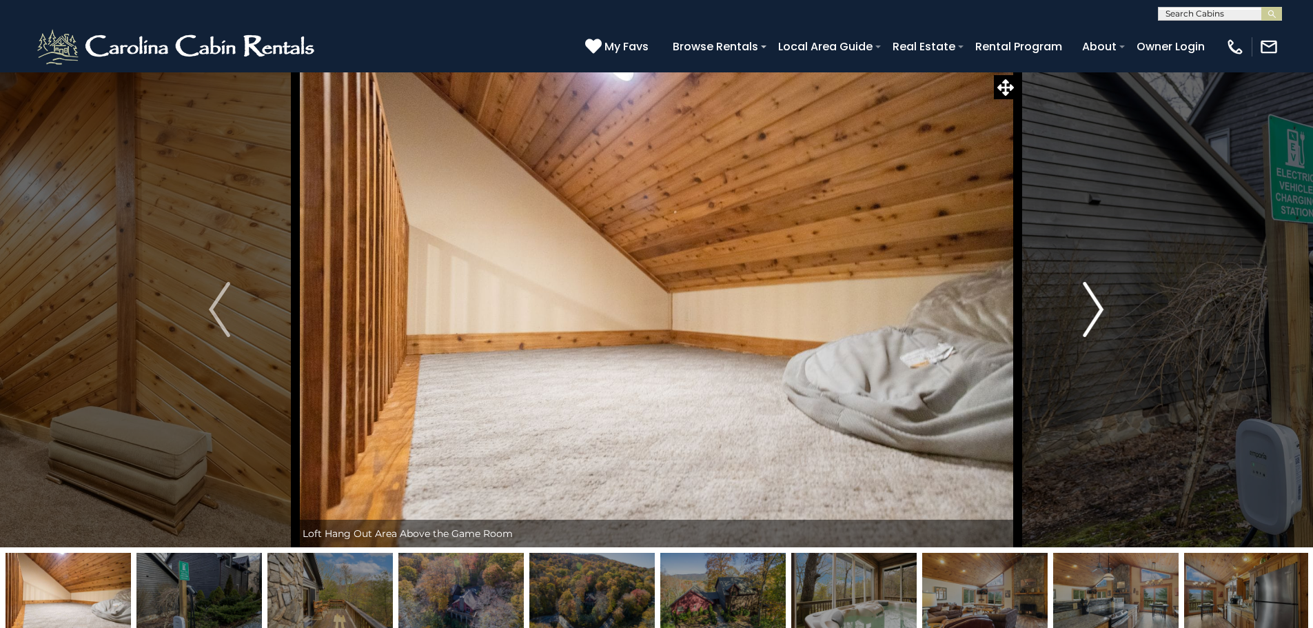
click at [1098, 312] on img "Next" at bounding box center [1093, 309] width 21 height 55
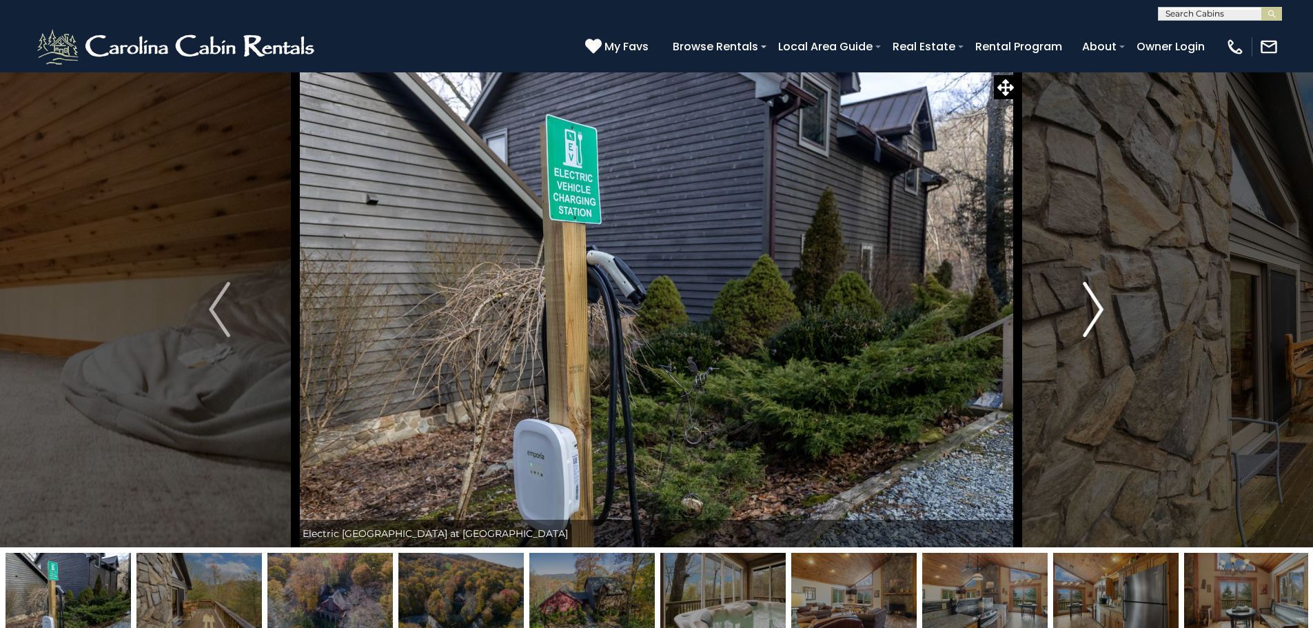
click at [1098, 312] on img "Next" at bounding box center [1093, 309] width 21 height 55
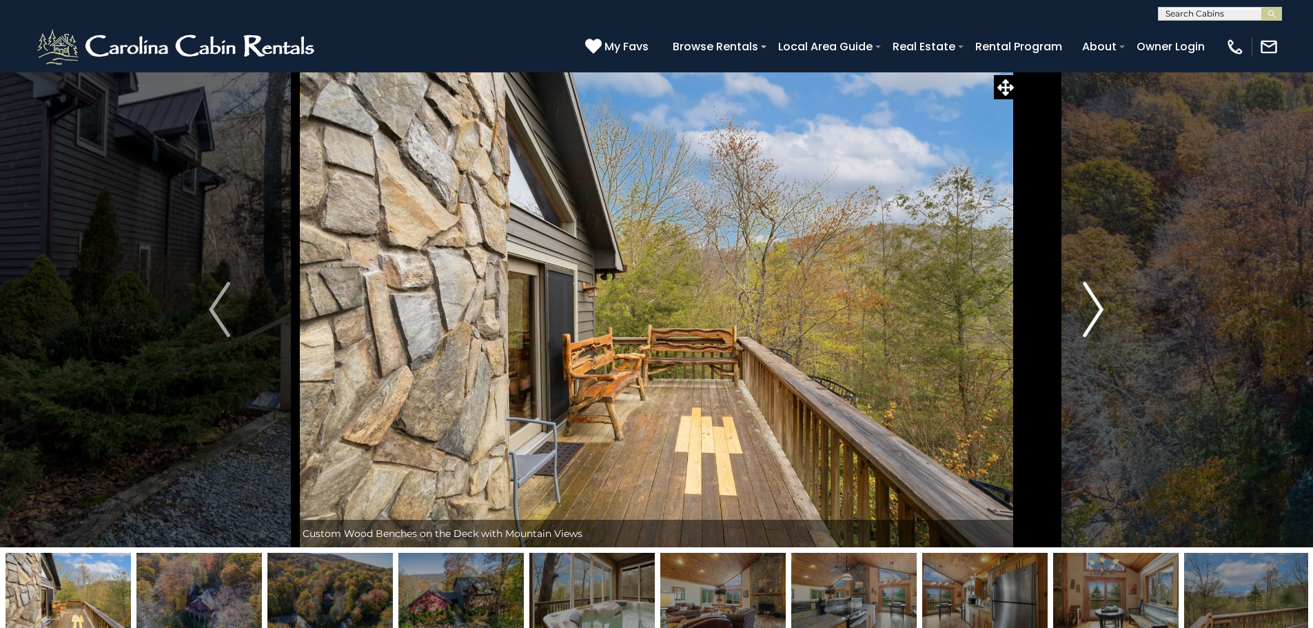
click at [1098, 312] on img "Next" at bounding box center [1093, 309] width 21 height 55
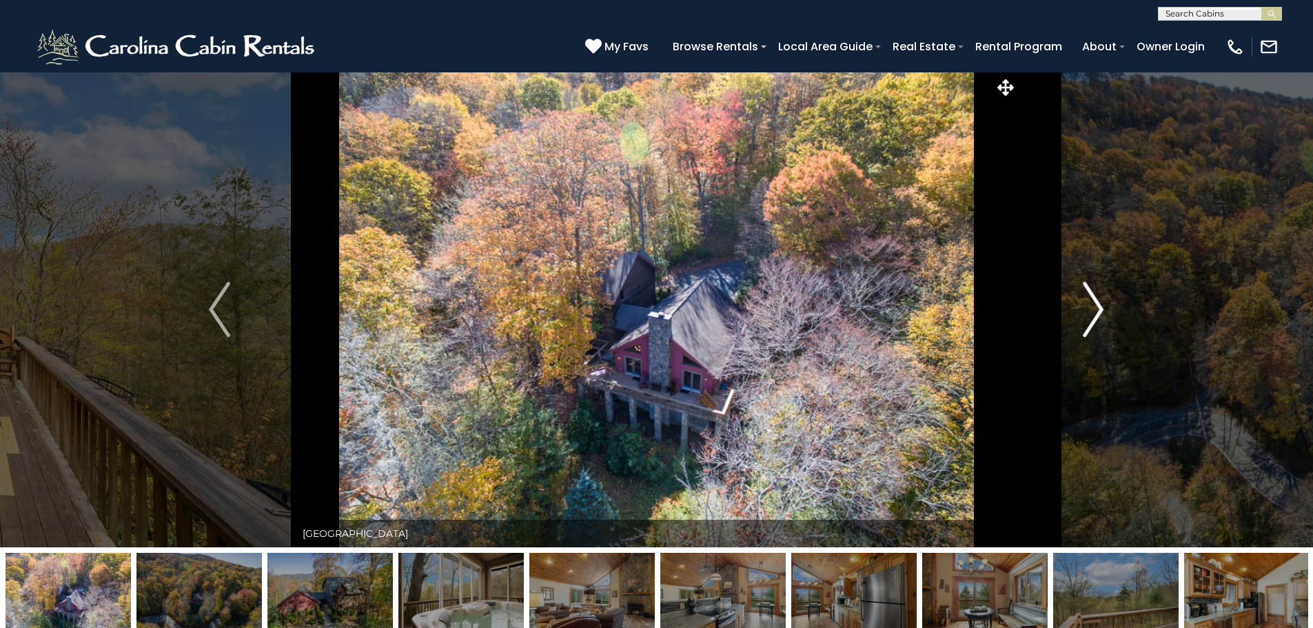
click at [1098, 312] on img "Next" at bounding box center [1093, 309] width 21 height 55
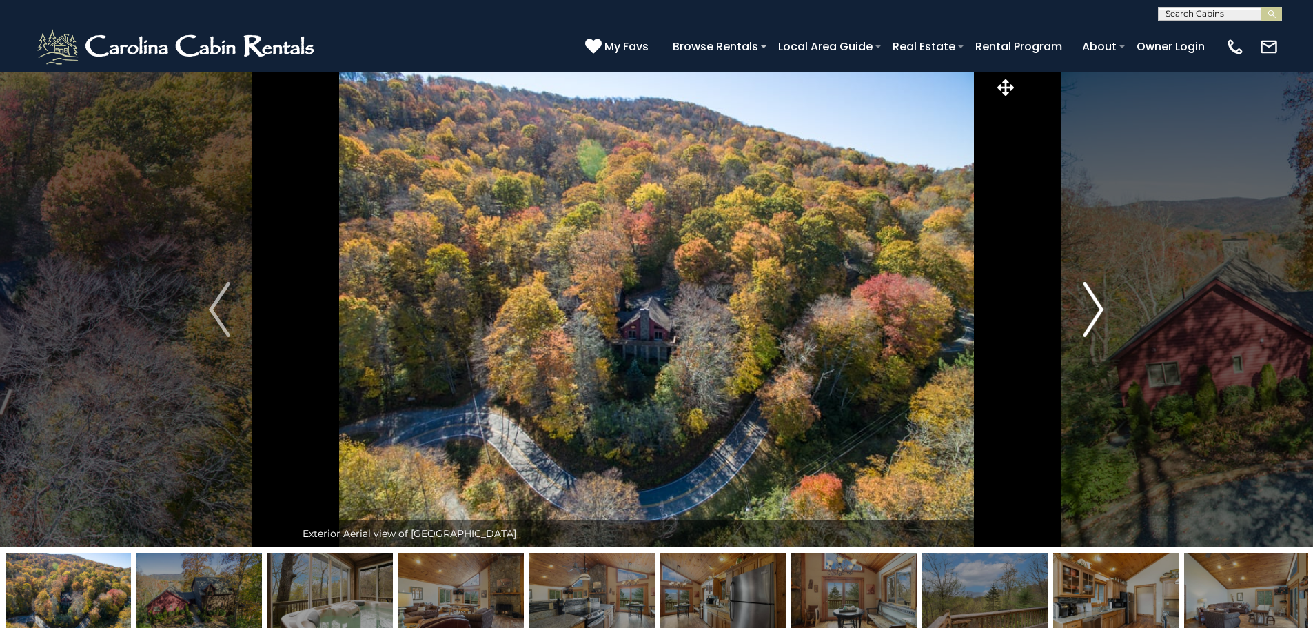
click at [1098, 312] on img "Next" at bounding box center [1093, 309] width 21 height 55
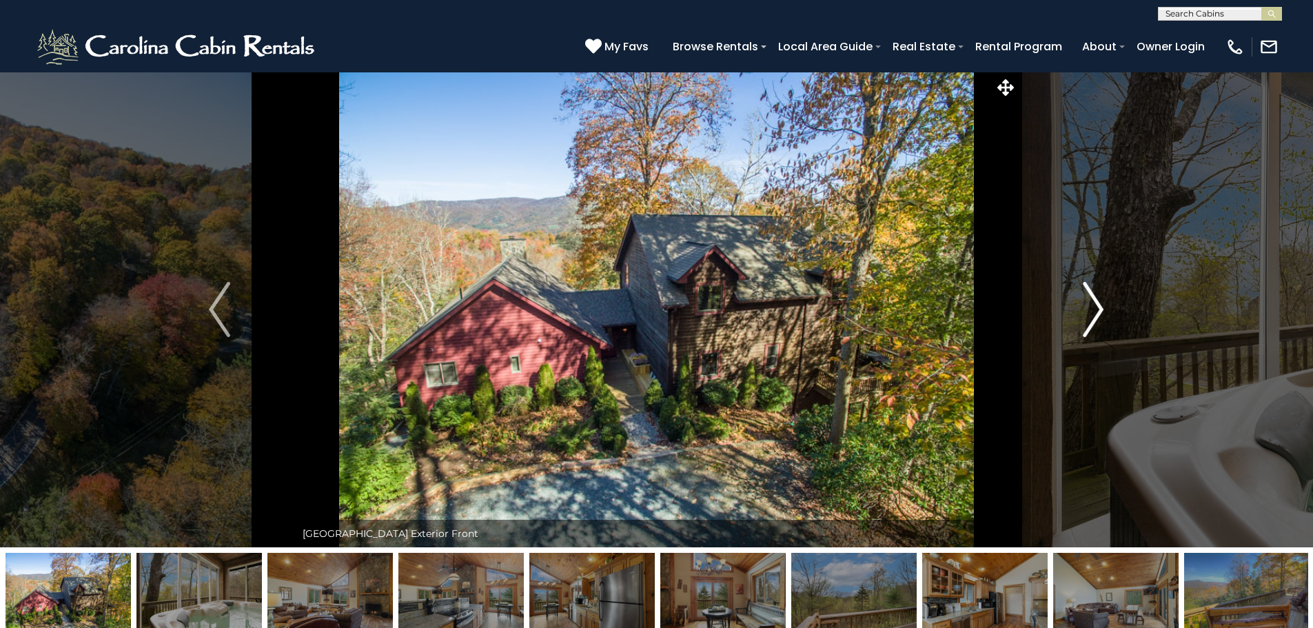
click at [1098, 312] on img "Next" at bounding box center [1093, 309] width 21 height 55
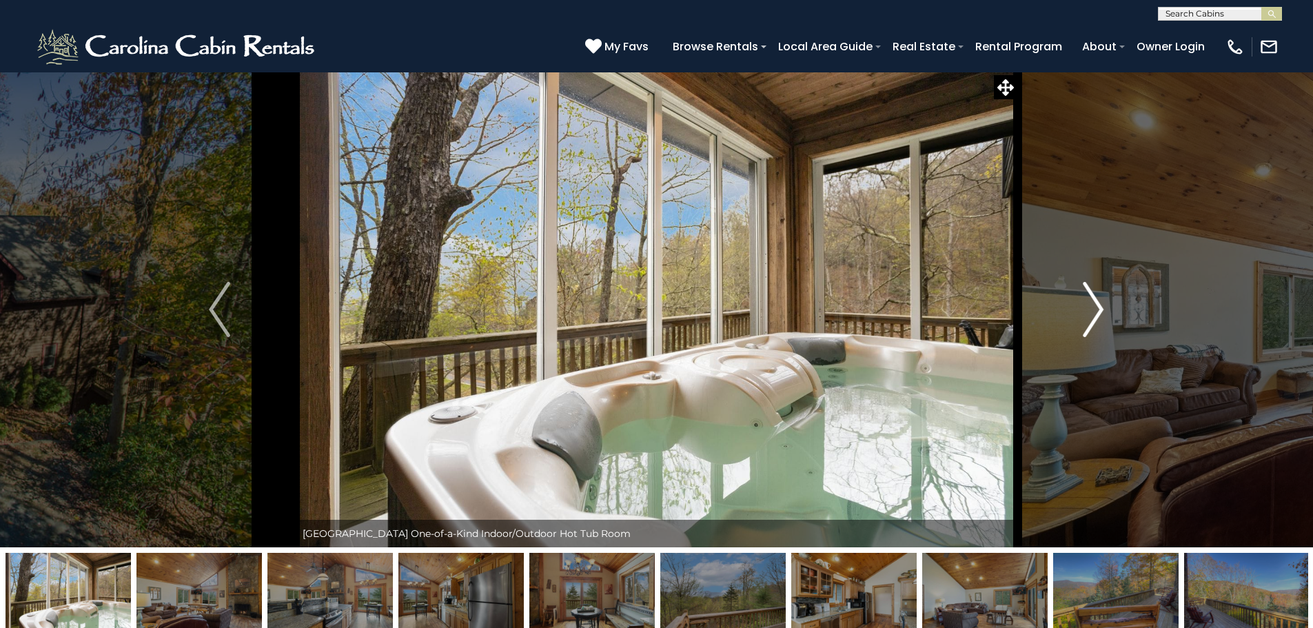
click at [1098, 312] on img "Next" at bounding box center [1093, 309] width 21 height 55
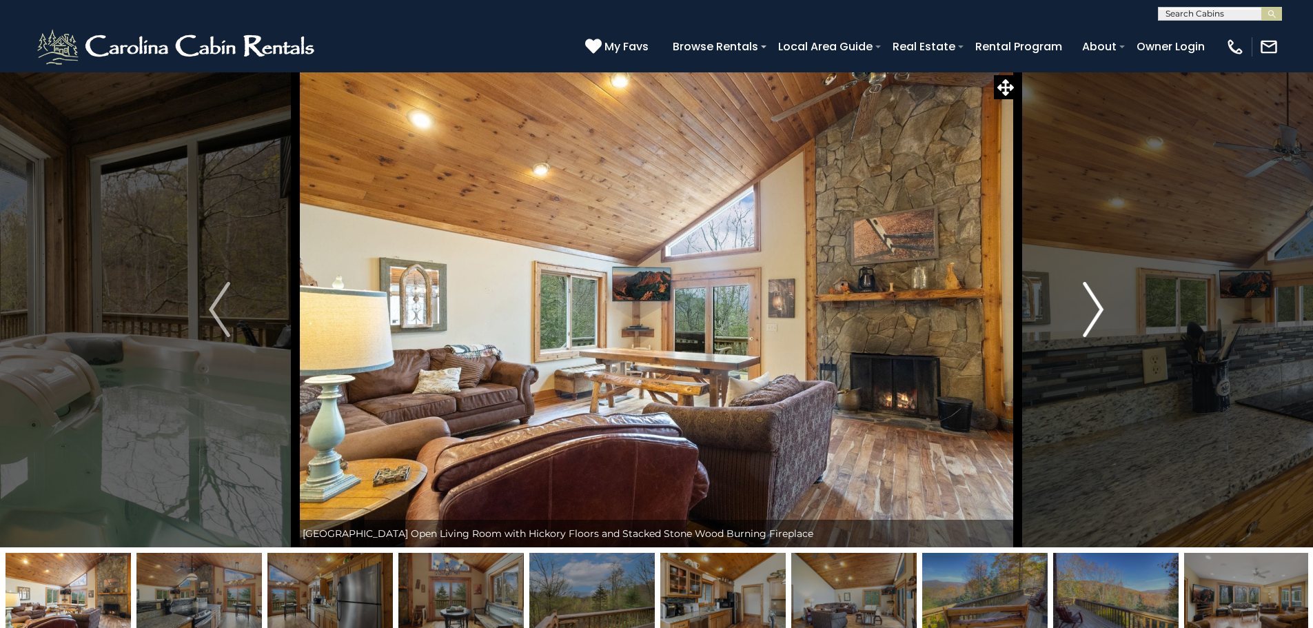
click at [1098, 312] on img "Next" at bounding box center [1093, 309] width 21 height 55
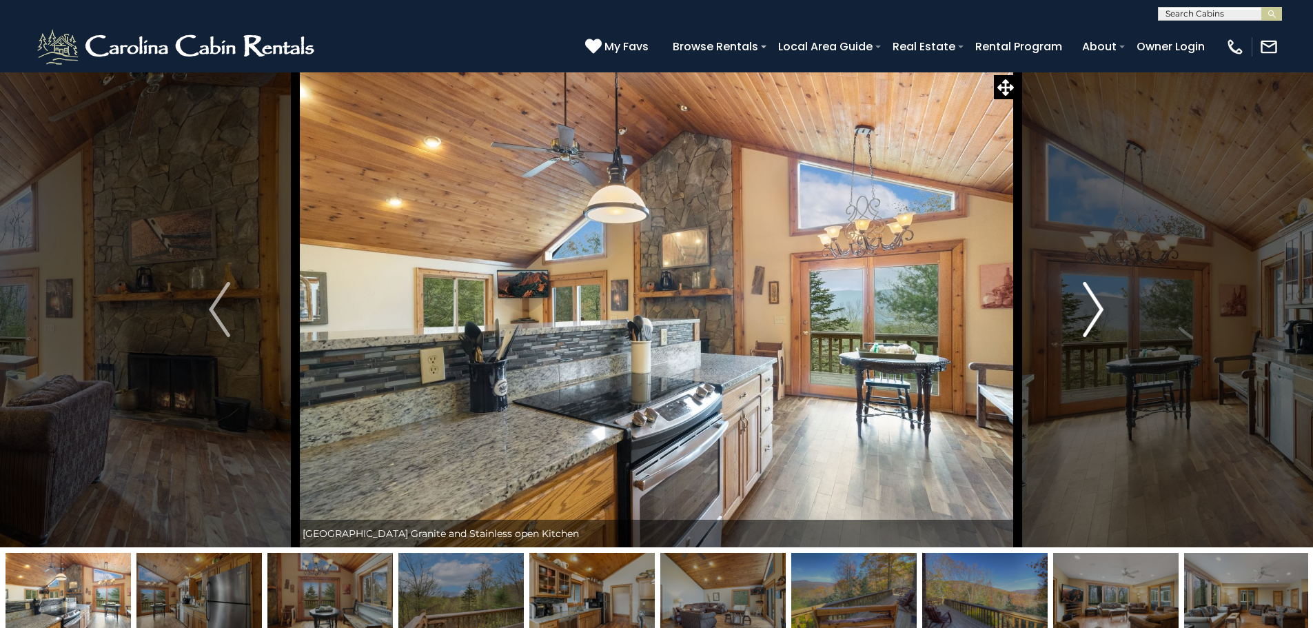
click at [1098, 312] on img "Next" at bounding box center [1093, 309] width 21 height 55
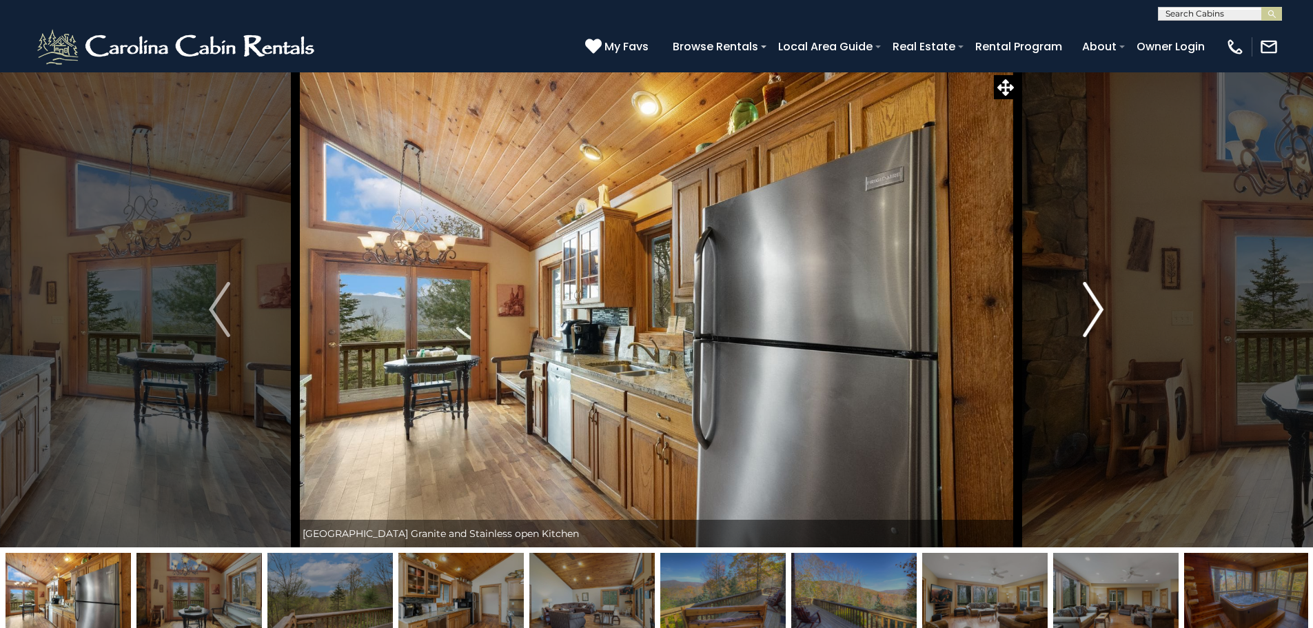
click at [1098, 312] on img "Next" at bounding box center [1093, 309] width 21 height 55
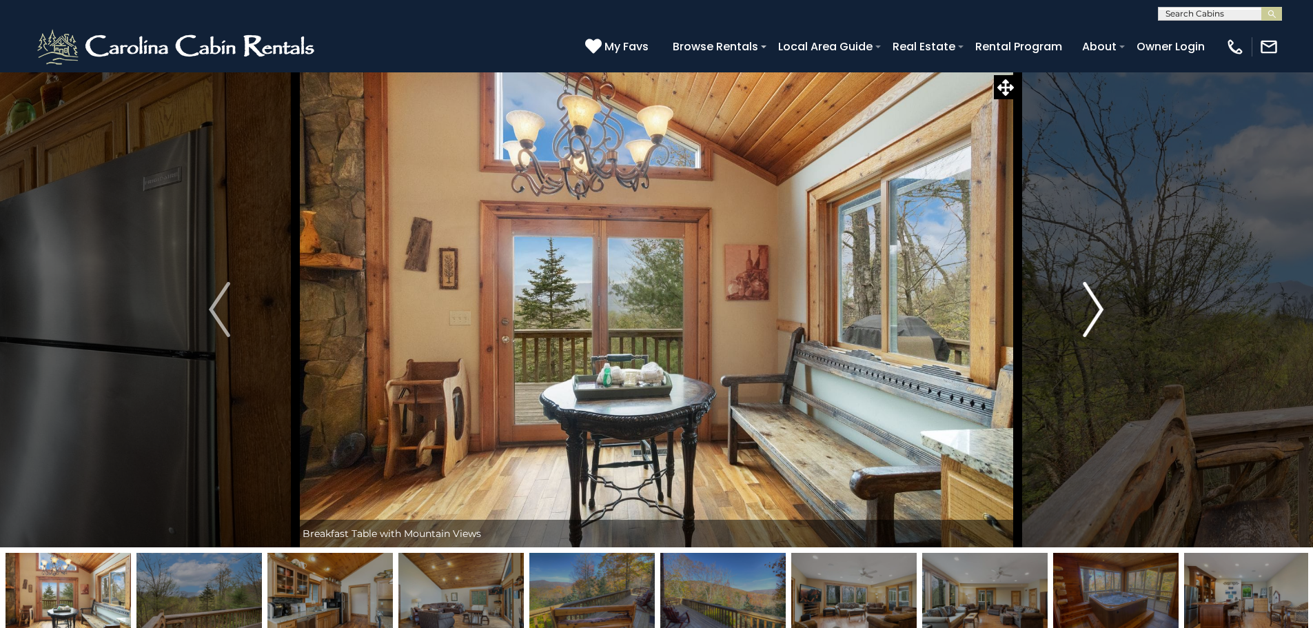
click at [1098, 312] on img "Next" at bounding box center [1093, 309] width 21 height 55
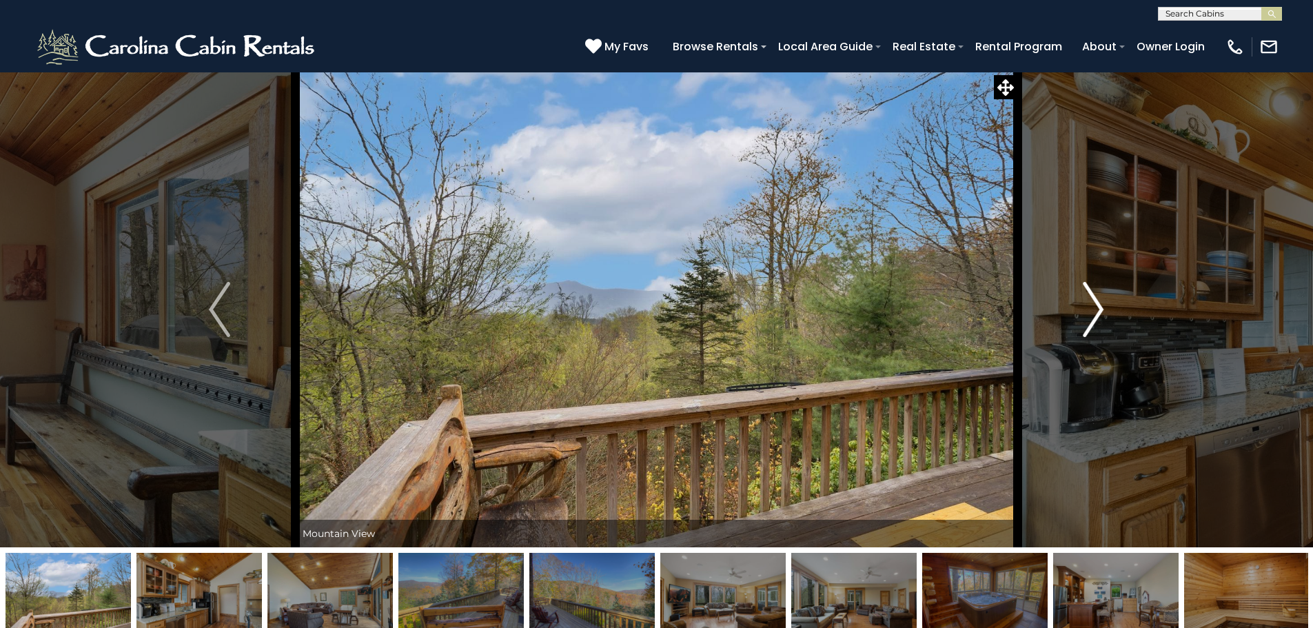
click at [1098, 312] on img "Next" at bounding box center [1093, 309] width 21 height 55
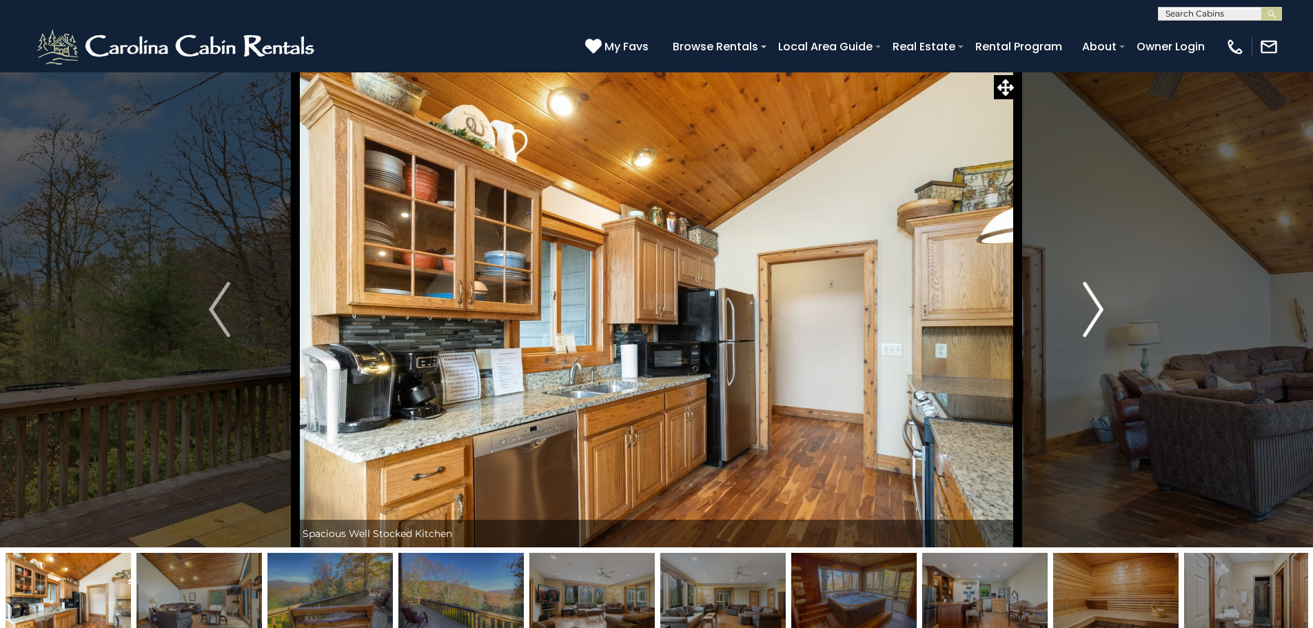
click at [1098, 312] on img "Next" at bounding box center [1093, 309] width 21 height 55
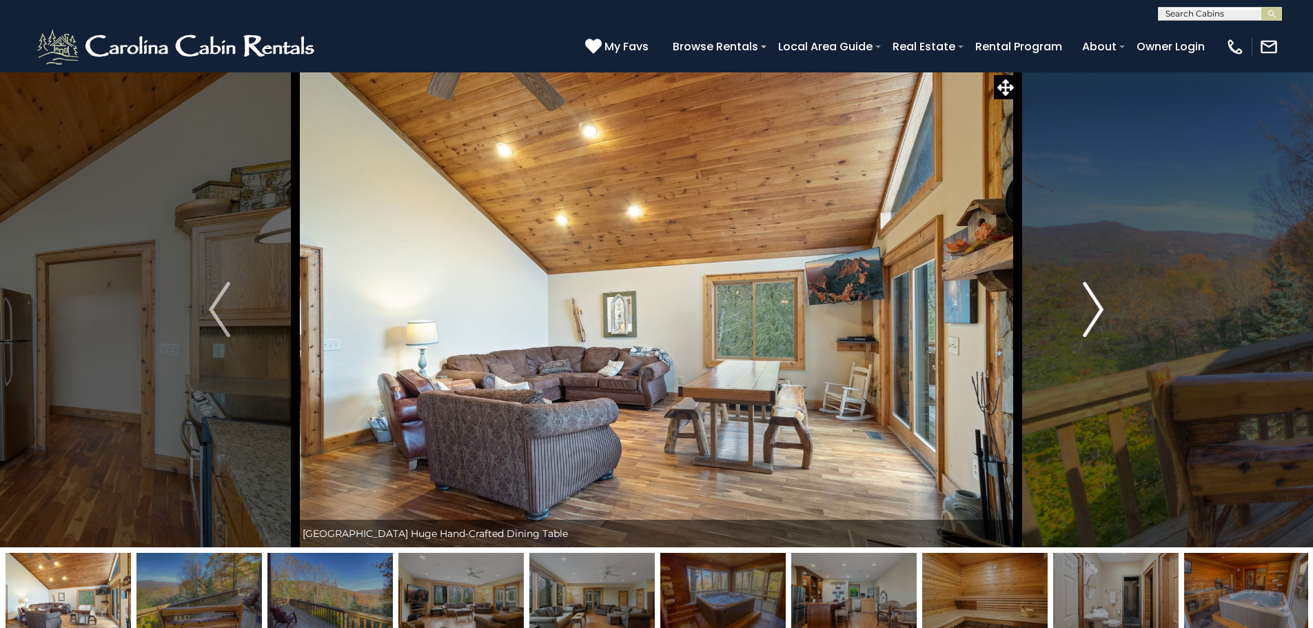
click at [1098, 312] on img "Next" at bounding box center [1093, 309] width 21 height 55
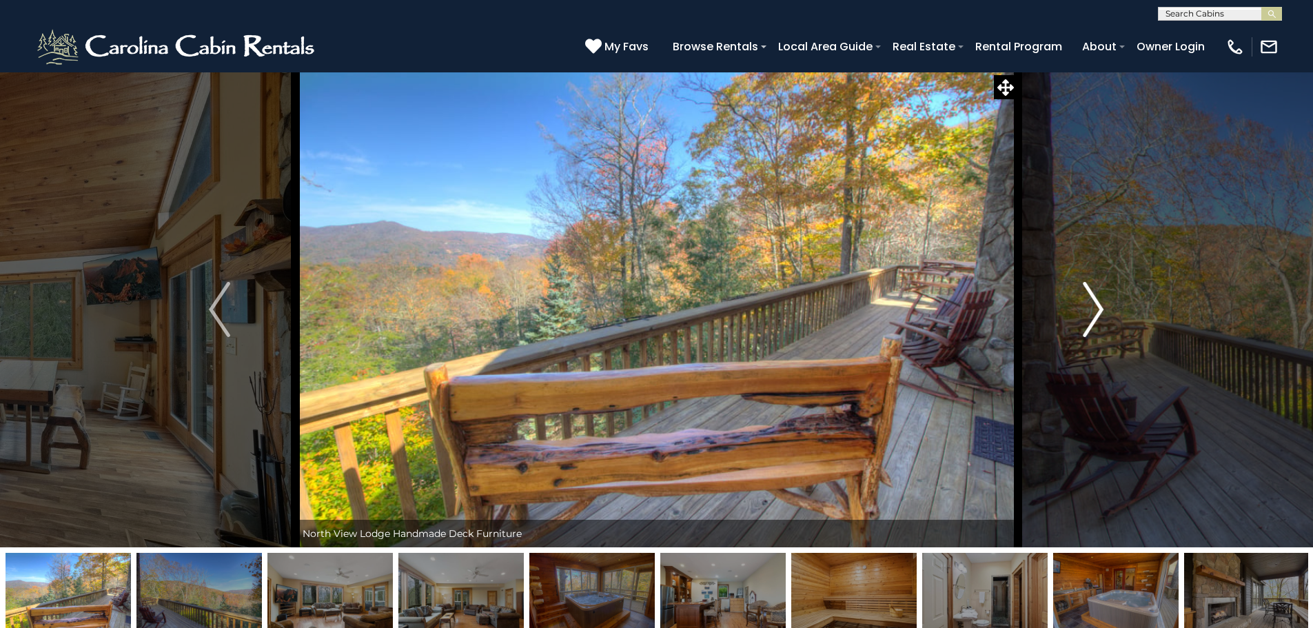
click at [1098, 312] on img "Next" at bounding box center [1093, 309] width 21 height 55
